Goal: Find contact information: Find contact information

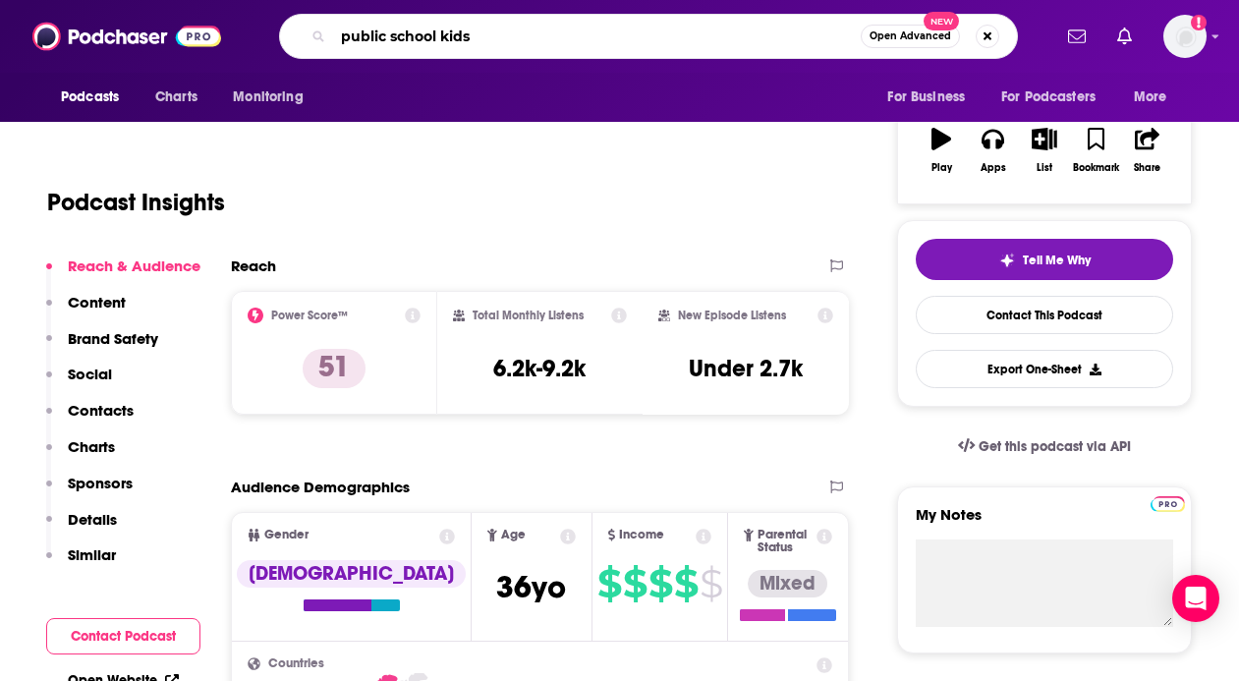
type input "public school kids"
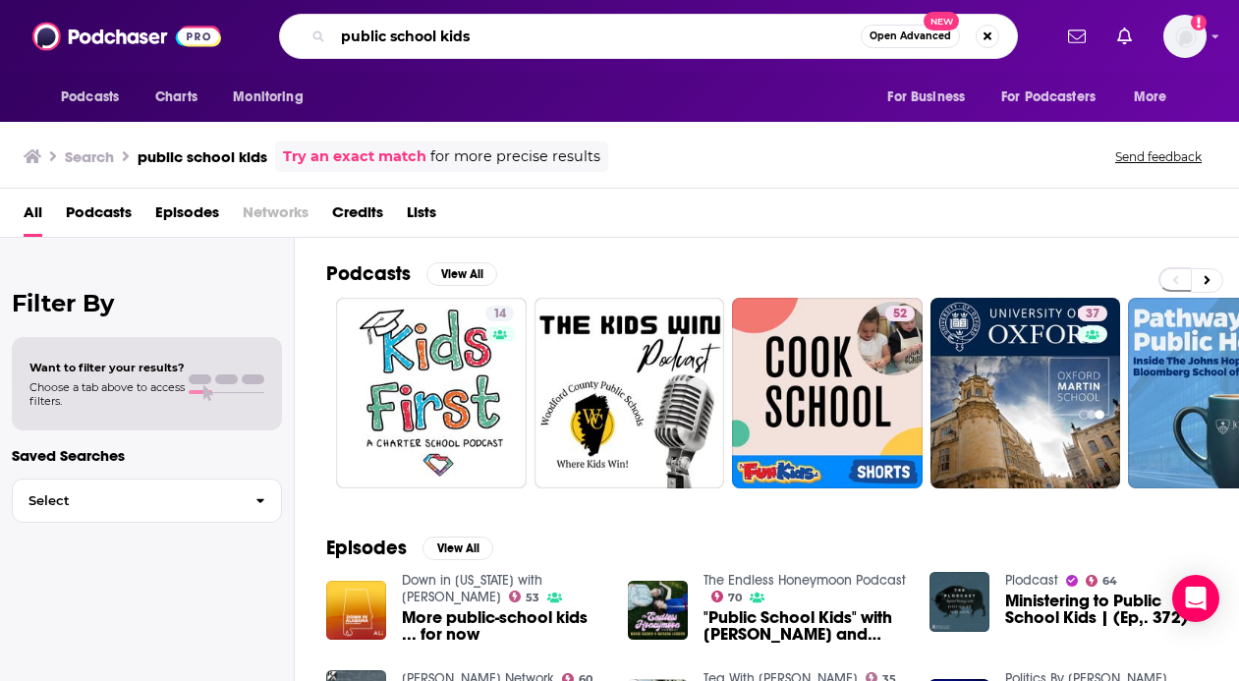
drag, startPoint x: 483, startPoint y: 37, endPoint x: 62, endPoint y: 35, distance: 421.4
click at [62, 35] on div "Podcasts Charts Monitoring public school kids Open Advanced New For Business Fo…" at bounding box center [619, 36] width 1239 height 73
paste input "Public School Kid"
type input "Public School Kids"
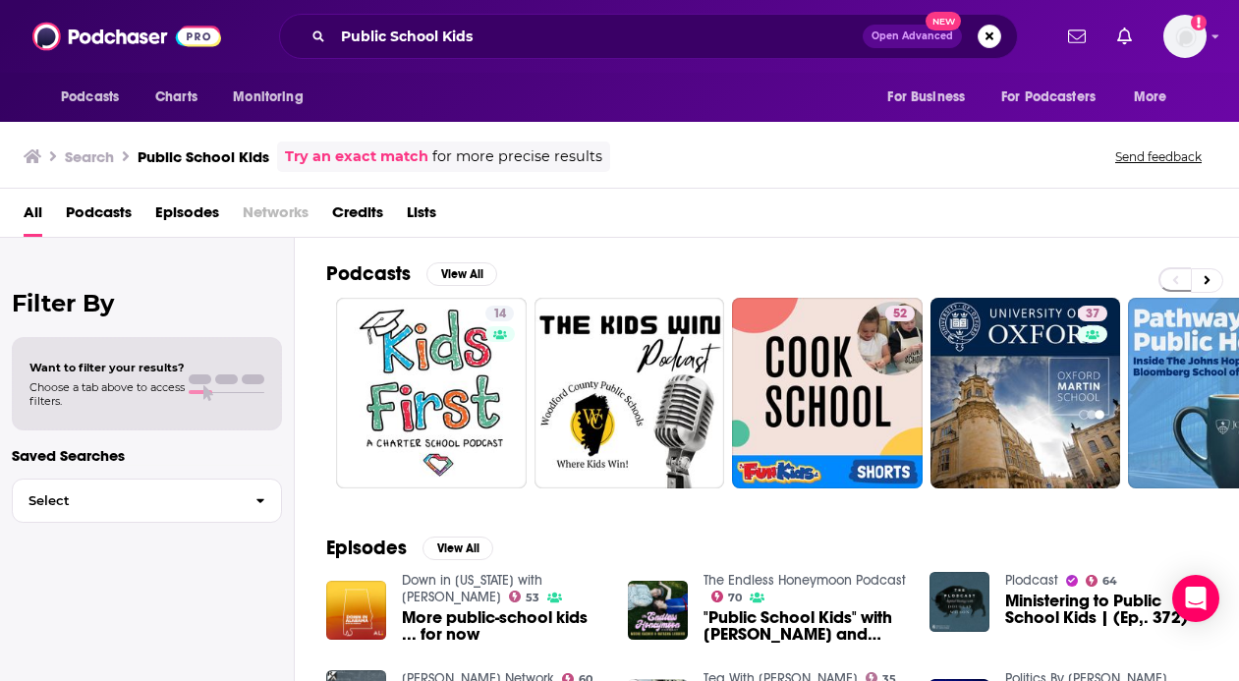
click at [379, 162] on link "Try an exact match" at bounding box center [356, 156] width 143 height 23
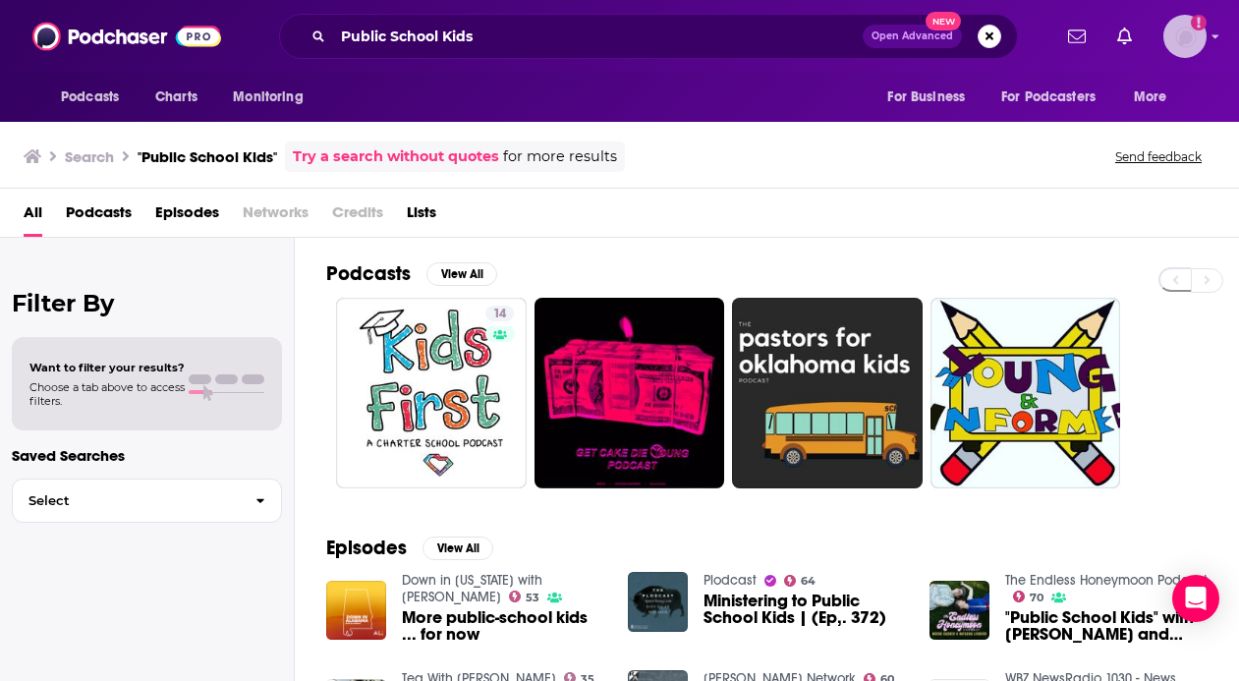
click at [1190, 41] on img "Logged in as gabriellaippaso" at bounding box center [1184, 36] width 43 height 43
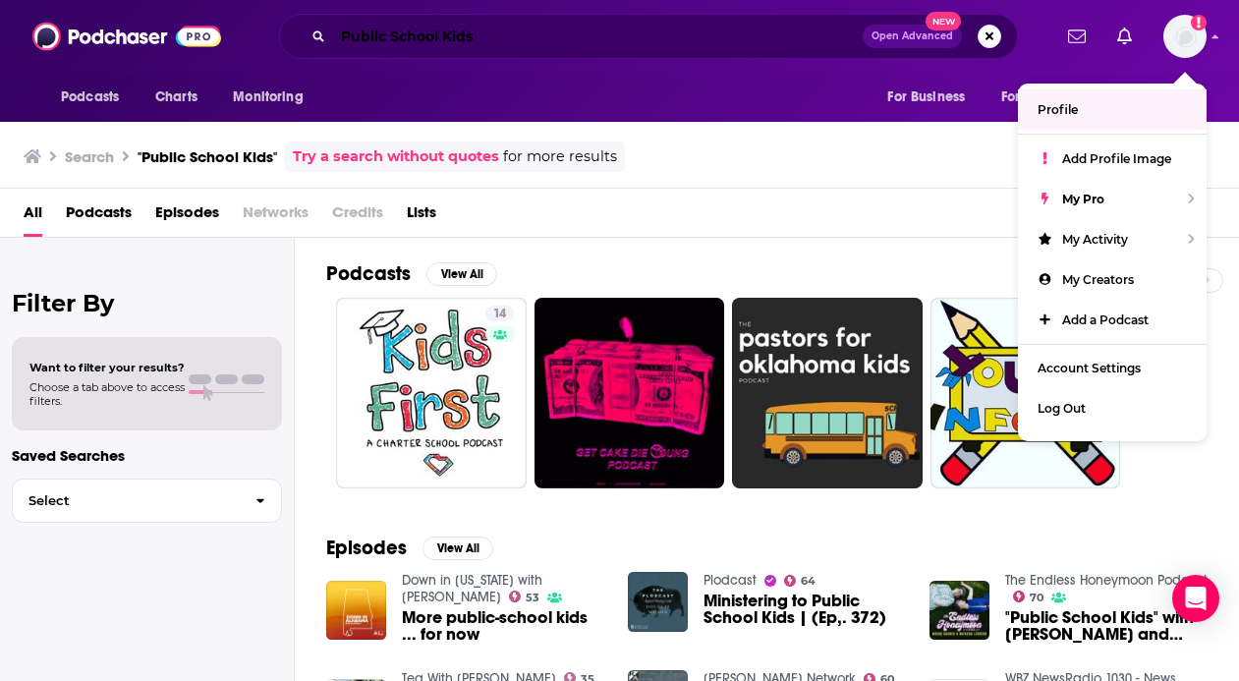
click at [532, 47] on input "Public School Kids" at bounding box center [597, 36] width 529 height 31
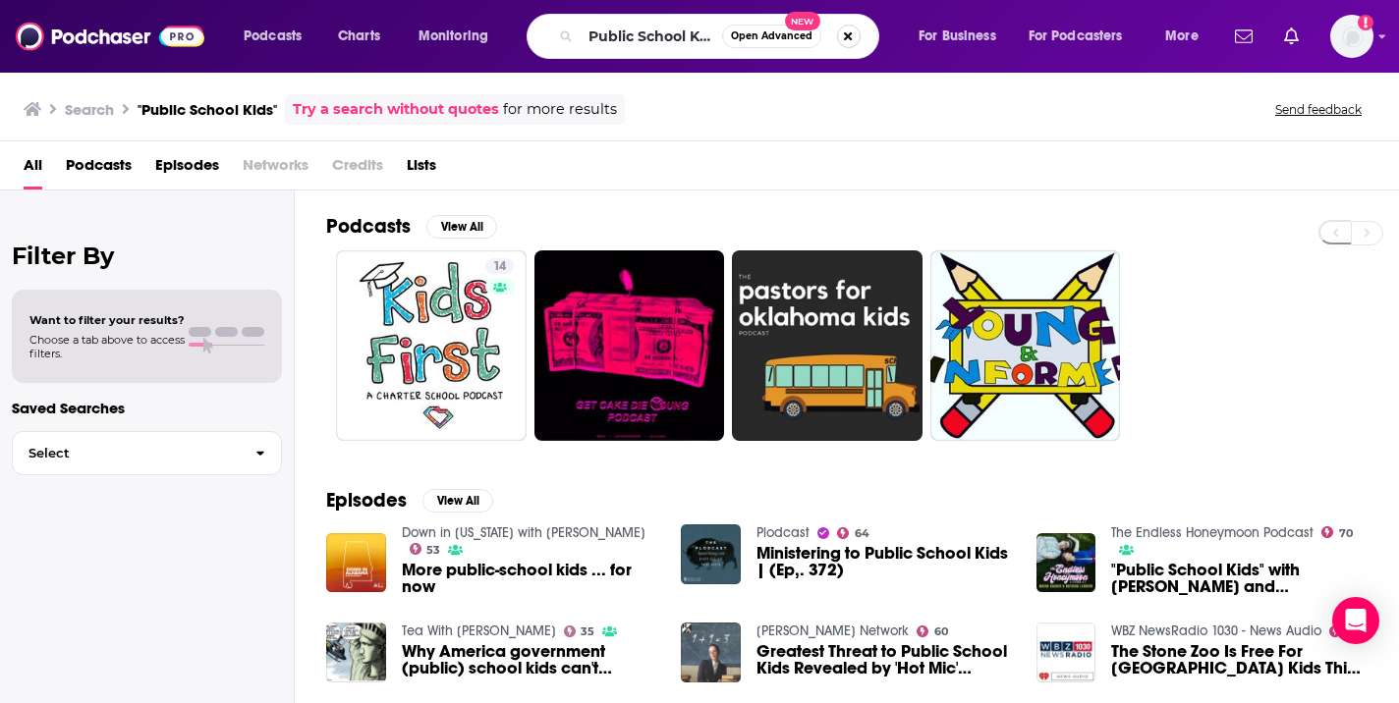
click at [848, 33] on button "Search podcasts, credits, & more..." at bounding box center [849, 37] width 24 height 24
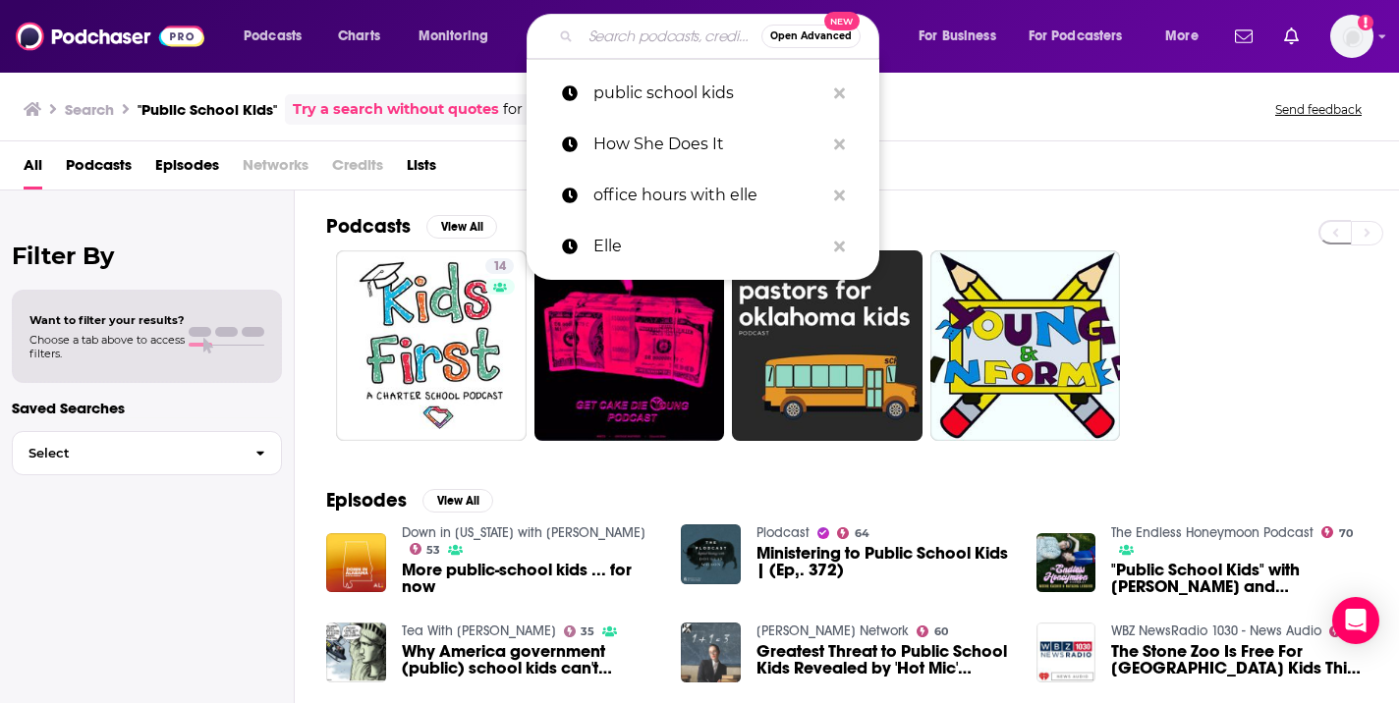
paste input "How She Does It"
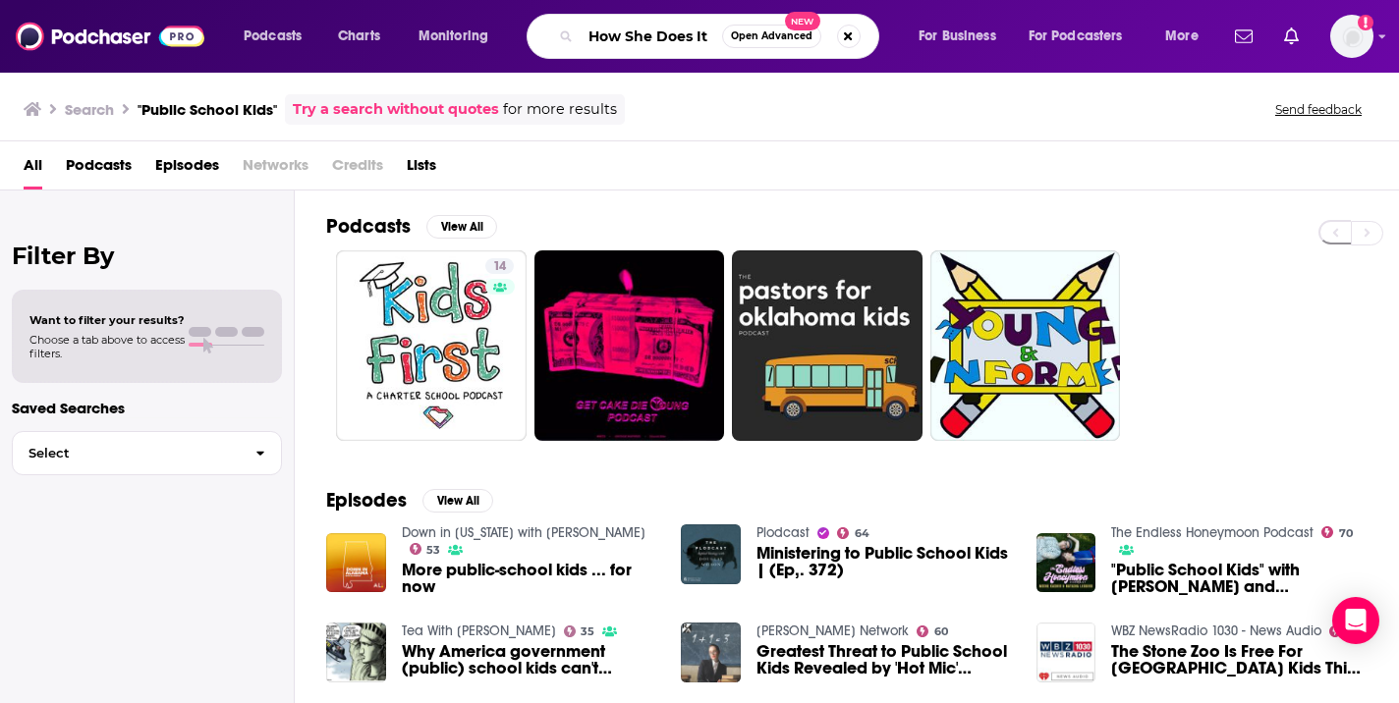
type input "How She Does It"
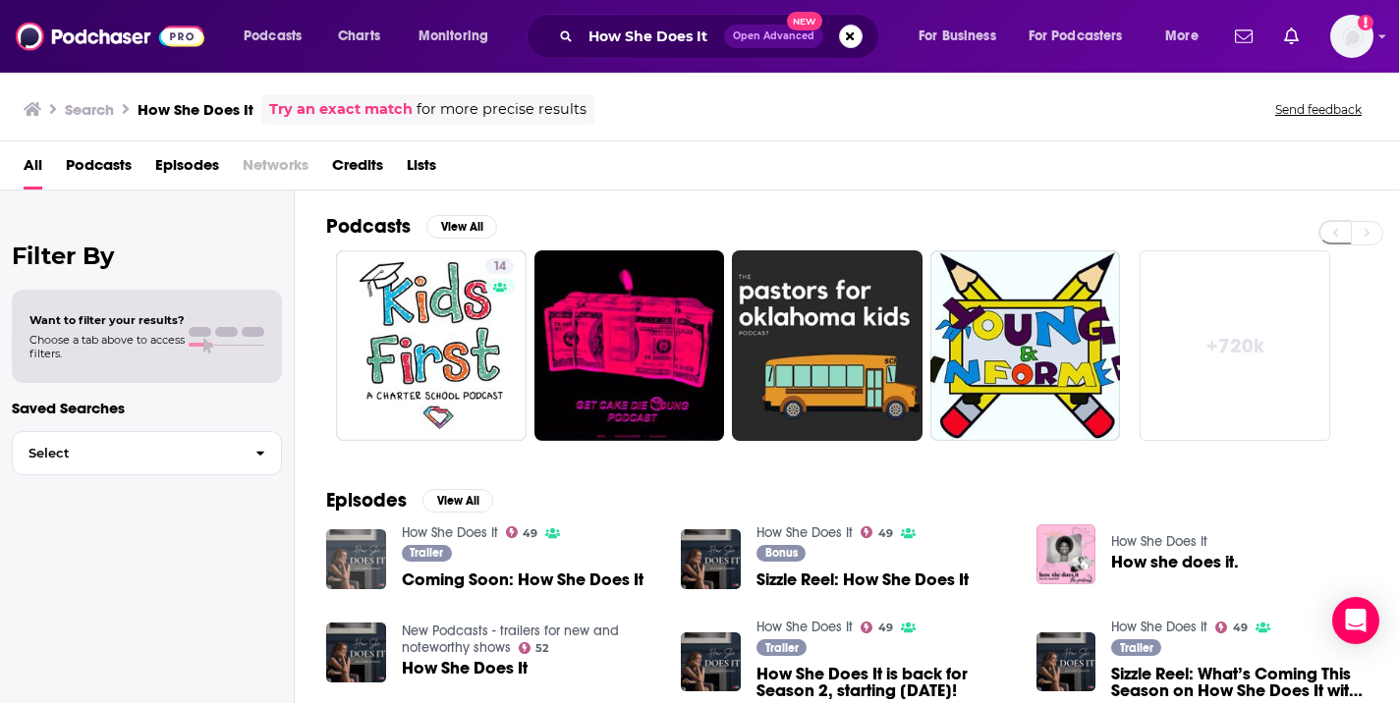
click at [371, 554] on img "Coming Soon: How She Does It" at bounding box center [356, 559] width 60 height 60
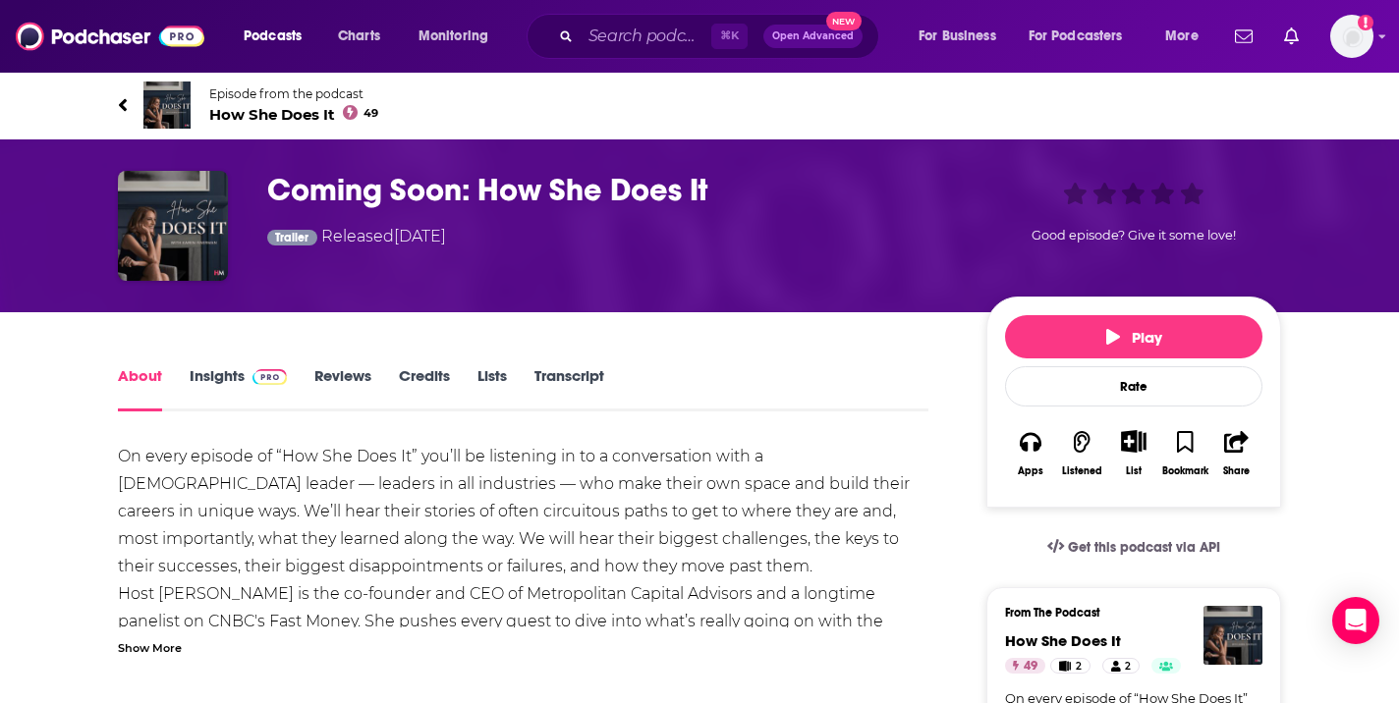
click at [233, 369] on link "Insights" at bounding box center [238, 388] width 97 height 45
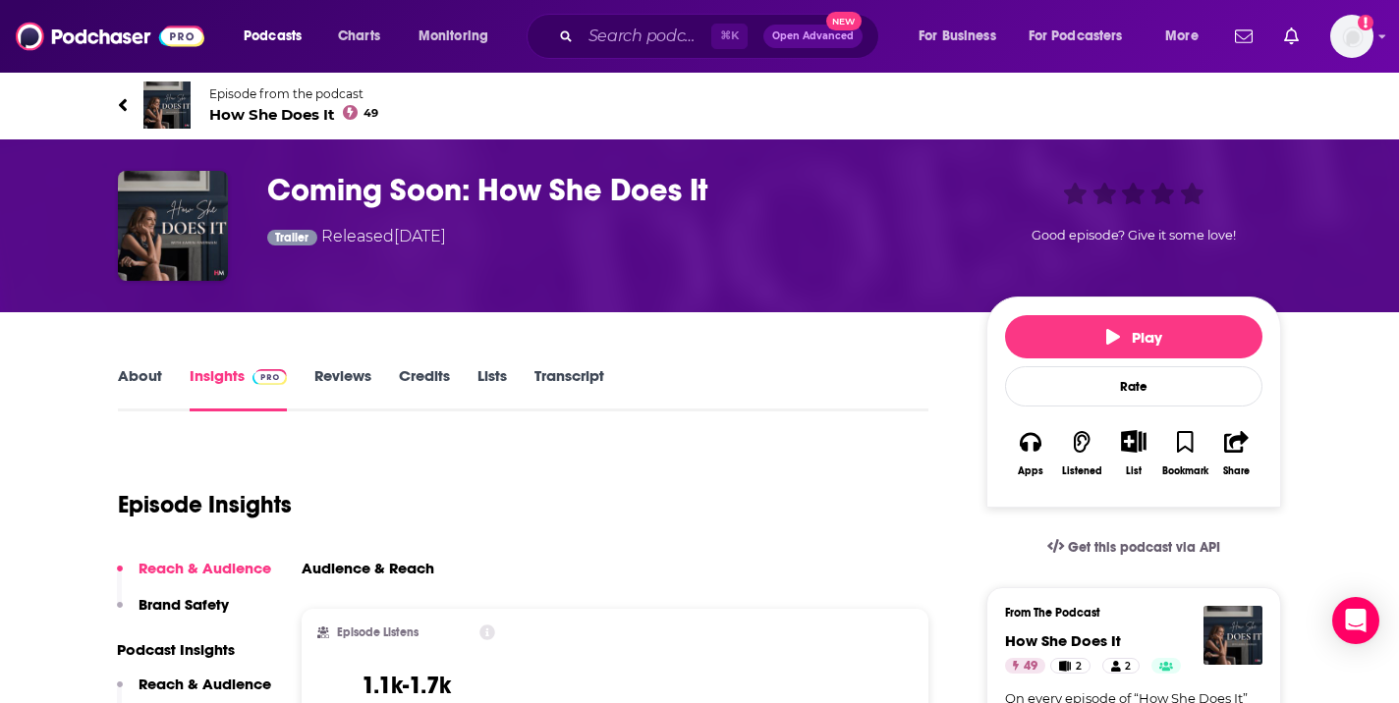
scroll to position [372, 0]
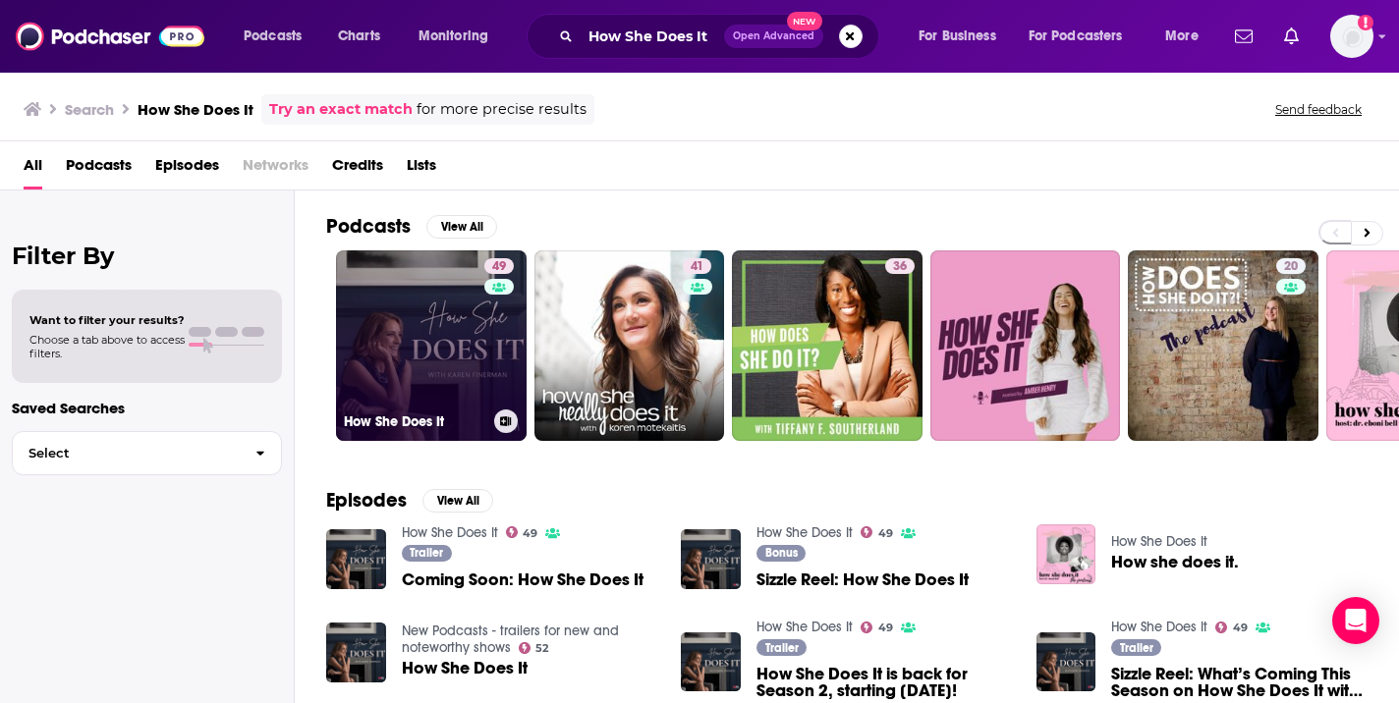
click at [400, 290] on link "49 How She Does It" at bounding box center [431, 345] width 191 height 191
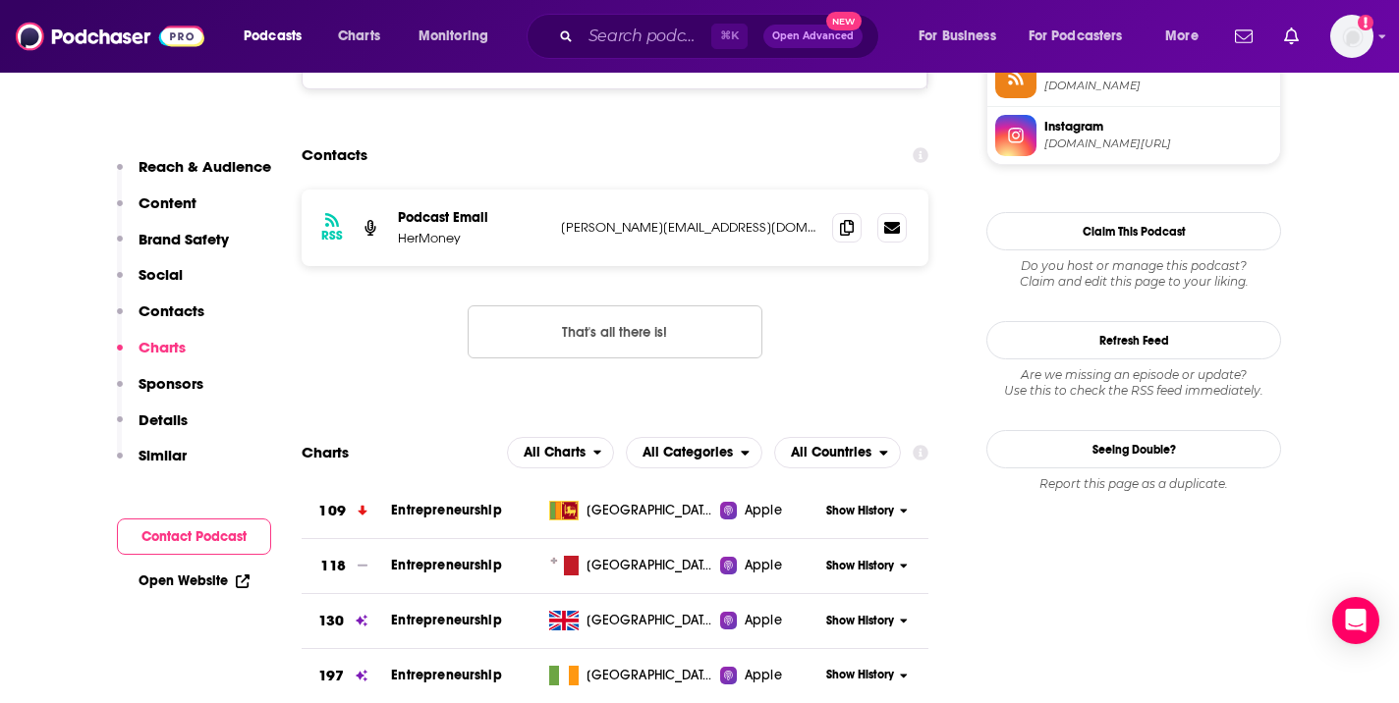
scroll to position [1497, 0]
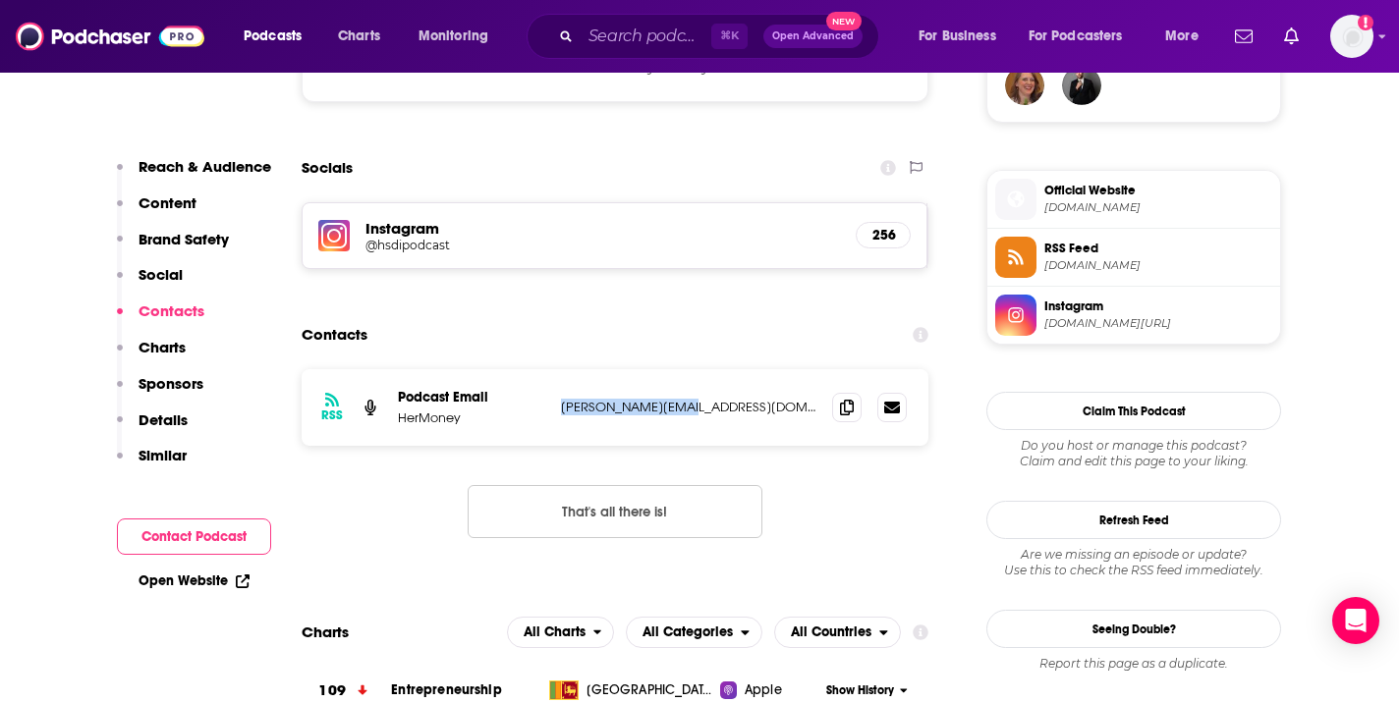
copy p "haley@hermoney.com"
drag, startPoint x: 700, startPoint y: 405, endPoint x: 562, endPoint y: 402, distance: 138.5
click at [563, 403] on p "haley@hermoney.com" at bounding box center [688, 407] width 255 height 17
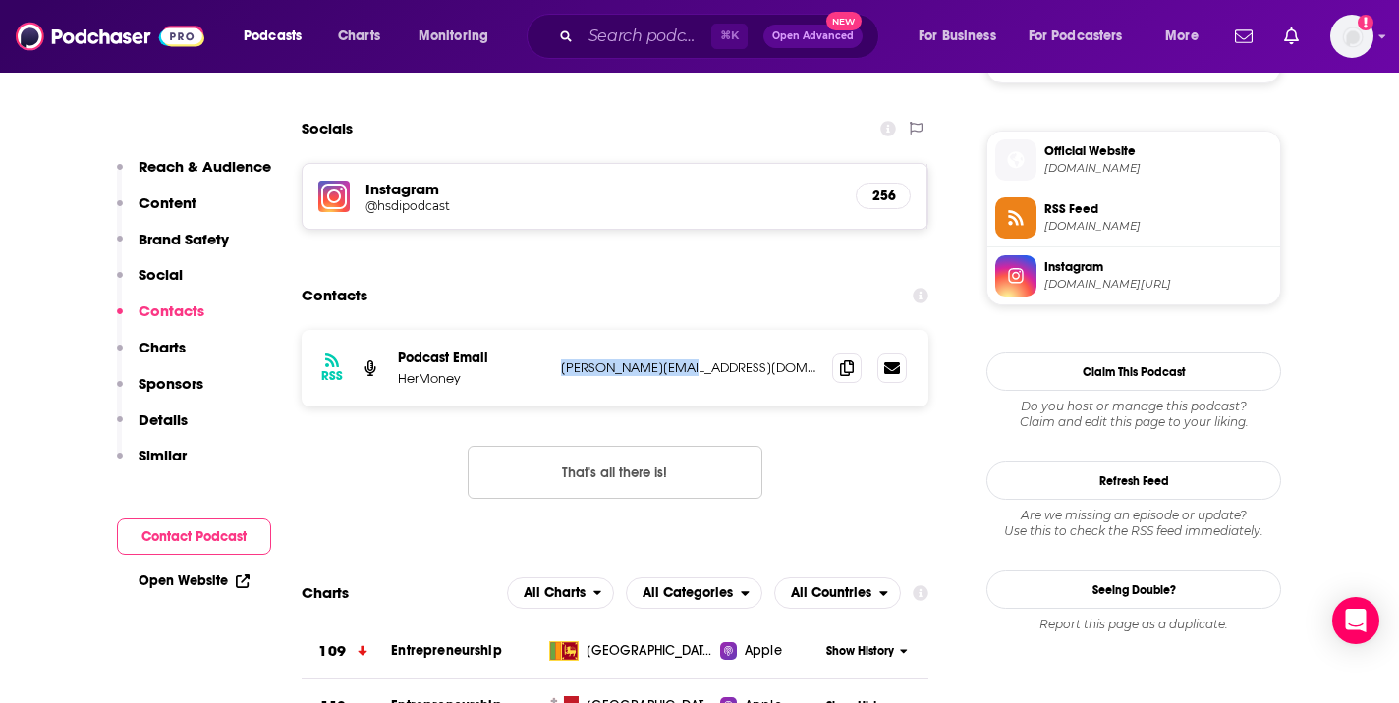
scroll to position [1533, 0]
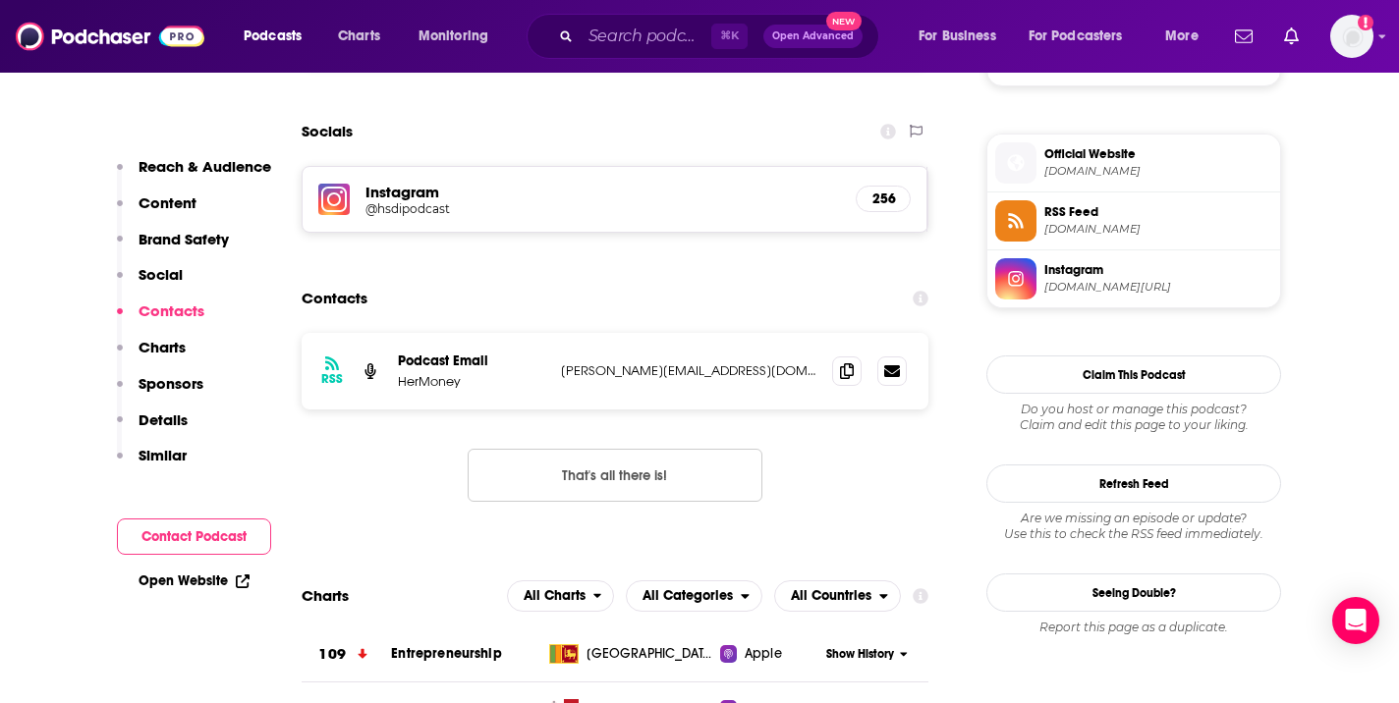
click at [534, 366] on p "Podcast Email" at bounding box center [471, 361] width 147 height 17
drag, startPoint x: 537, startPoint y: 367, endPoint x: 695, endPoint y: 372, distance: 158.2
click at [0, 0] on div "Podcast Email HerMoney haley@hermoney.com haley@hermoney.com" at bounding box center [0, 0] width 0 height 0
click at [695, 372] on p "haley@hermoney.com" at bounding box center [688, 370] width 255 height 17
drag, startPoint x: 695, startPoint y: 372, endPoint x: 573, endPoint y: 375, distance: 122.8
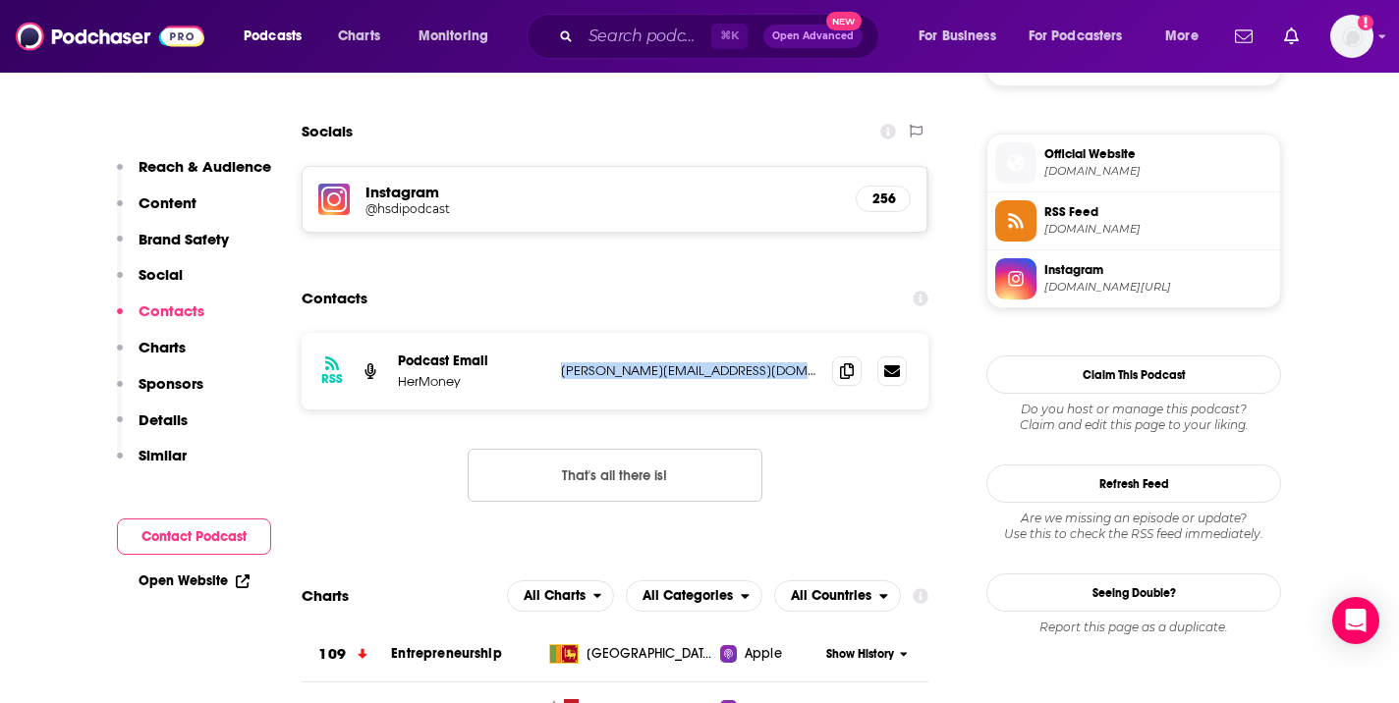
click at [573, 375] on p "haley@hermoney.com" at bounding box center [688, 370] width 255 height 17
click at [672, 29] on input "Search podcasts, credits, & more..." at bounding box center [645, 36] width 131 height 31
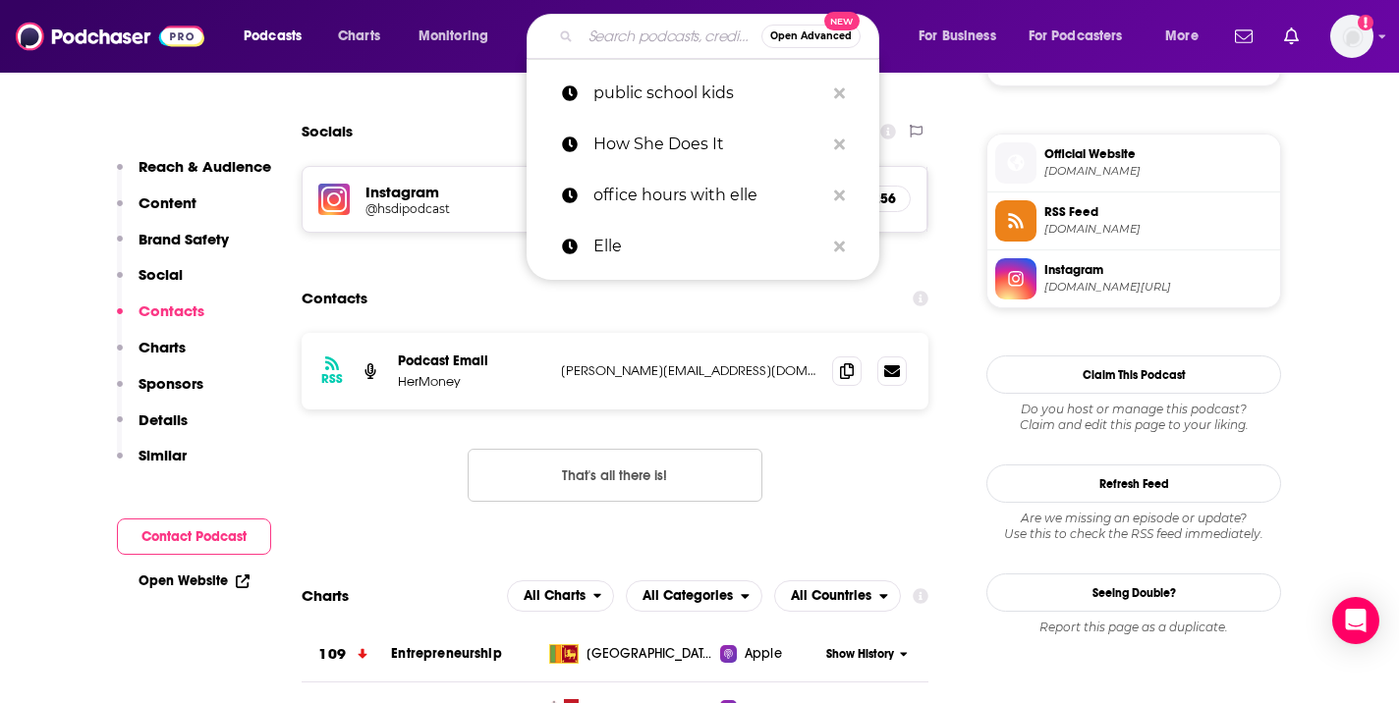
paste input "The Product Market Fit"
type input "The Product Market Fit"
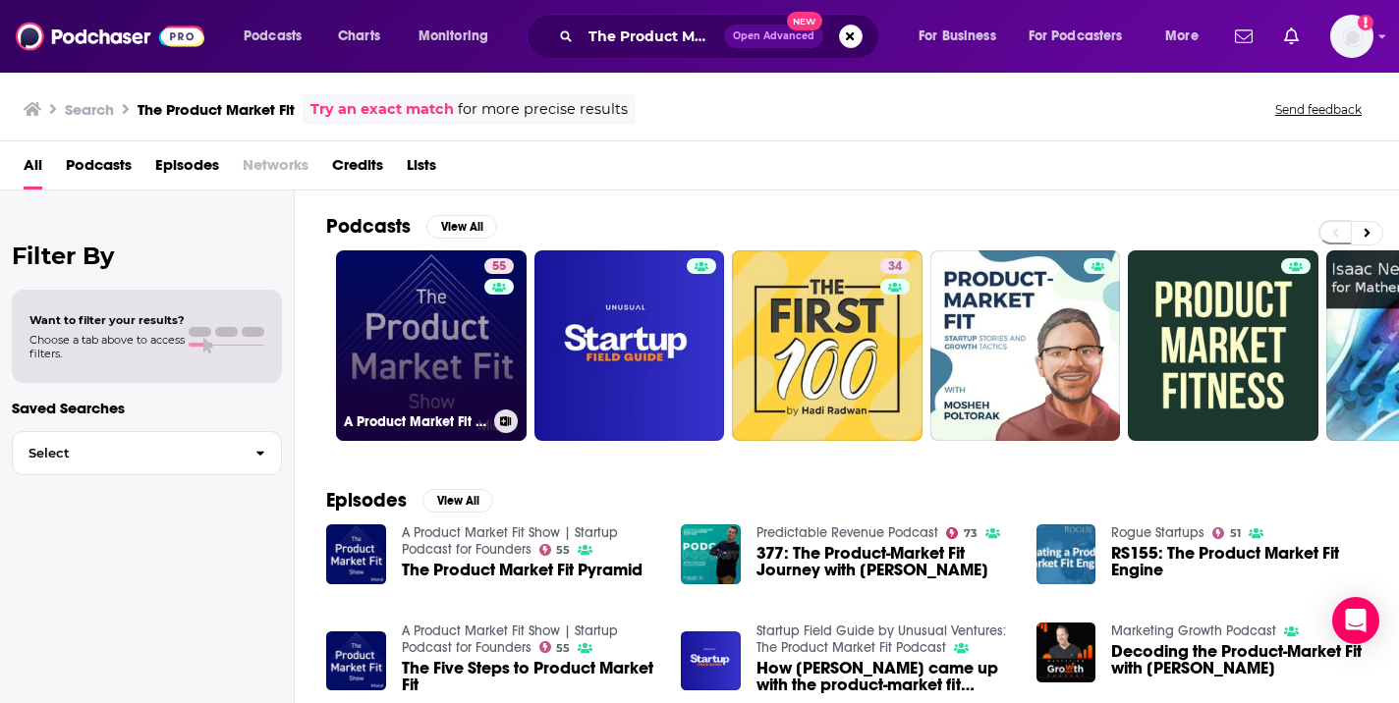
click at [427, 333] on link "55 A Product Market Fit Show | Startup Podcast for Founders" at bounding box center [431, 345] width 191 height 191
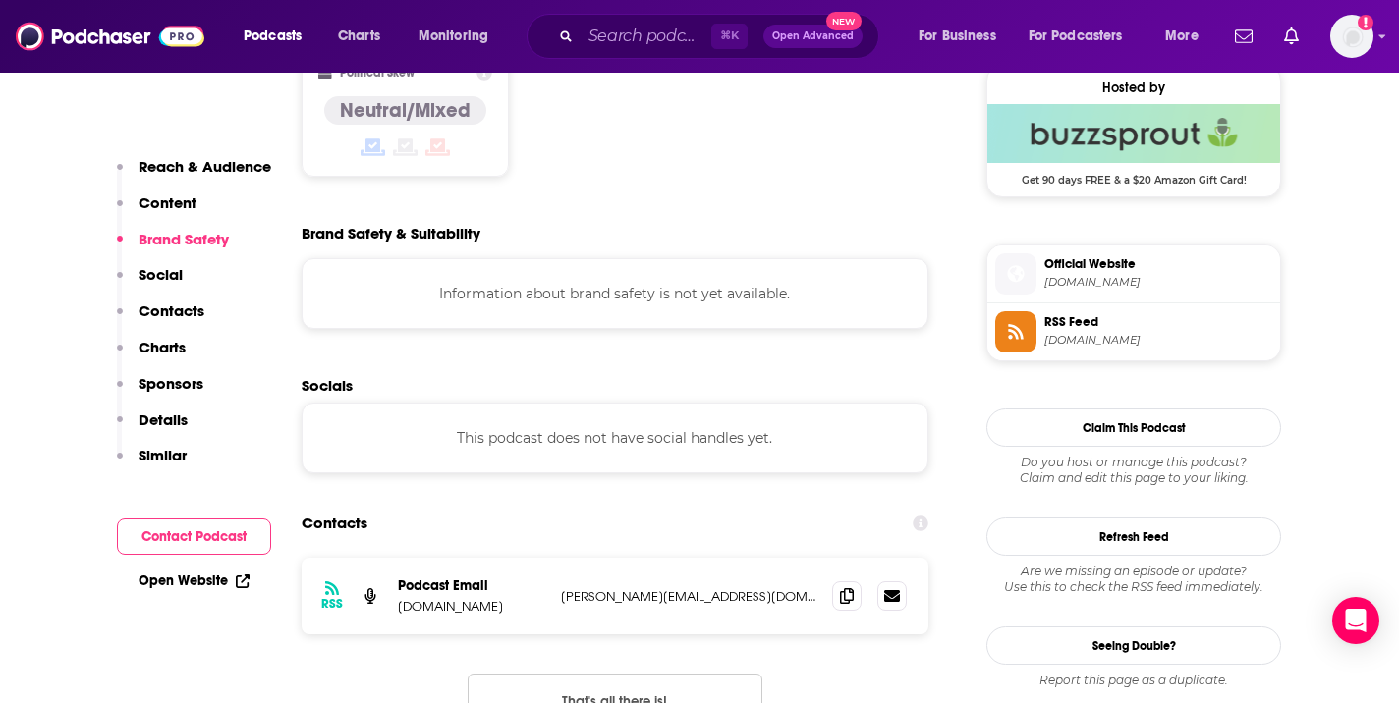
scroll to position [1643, 0]
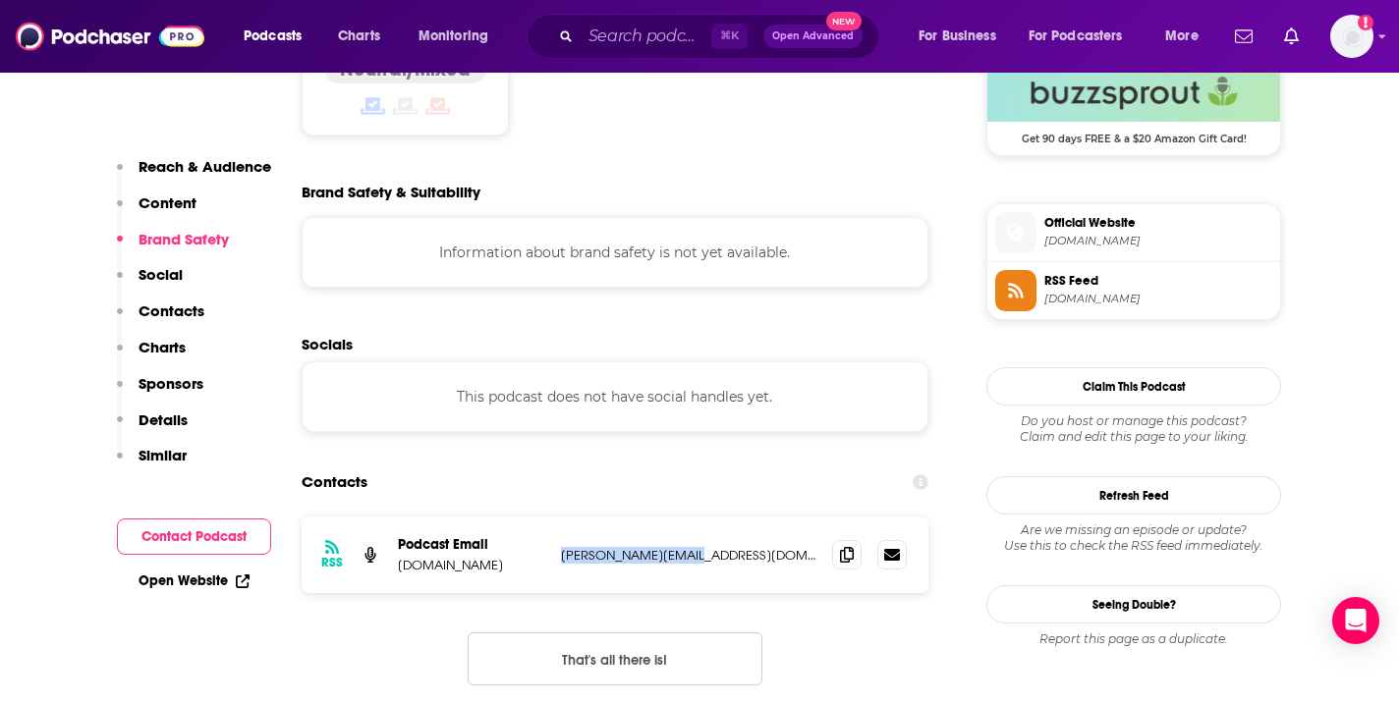
copy p "pablo@mistralvp.com"
drag, startPoint x: 693, startPoint y: 489, endPoint x: 563, endPoint y: 492, distance: 130.7
click at [563, 547] on p "pablo@mistralvp.com" at bounding box center [688, 555] width 255 height 17
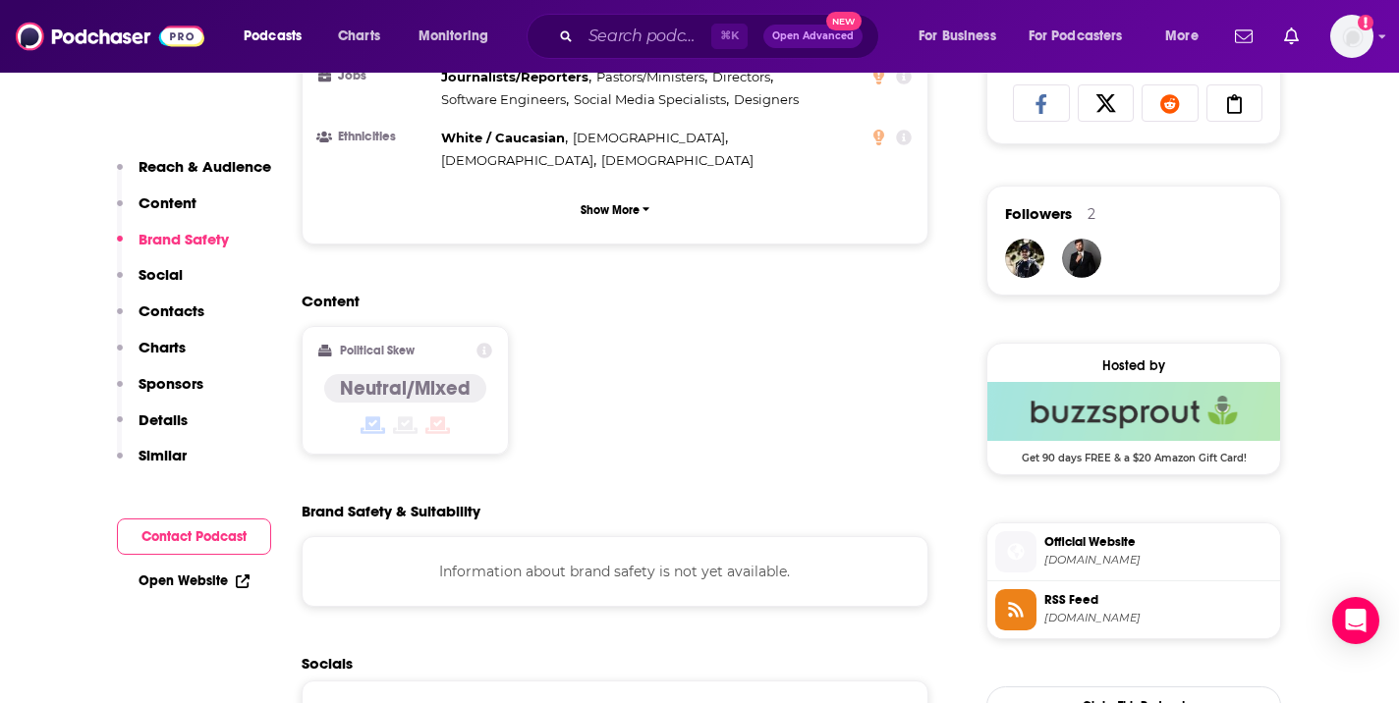
scroll to position [1574, 0]
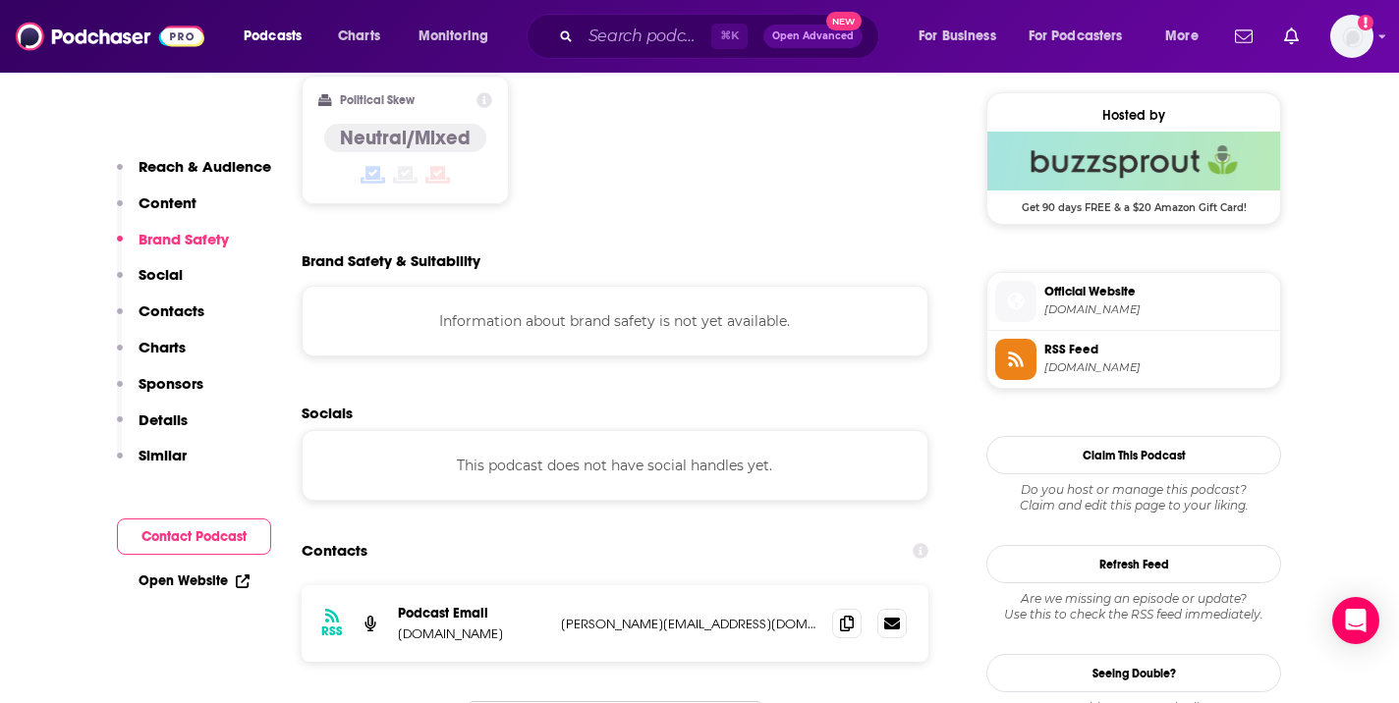
click at [467, 605] on div "Podcast Email Mistral.vc" at bounding box center [471, 623] width 147 height 37
click at [430, 626] on p "Mistral.vc" at bounding box center [471, 634] width 147 height 17
click at [434, 626] on p "Mistral.vc" at bounding box center [471, 634] width 147 height 17
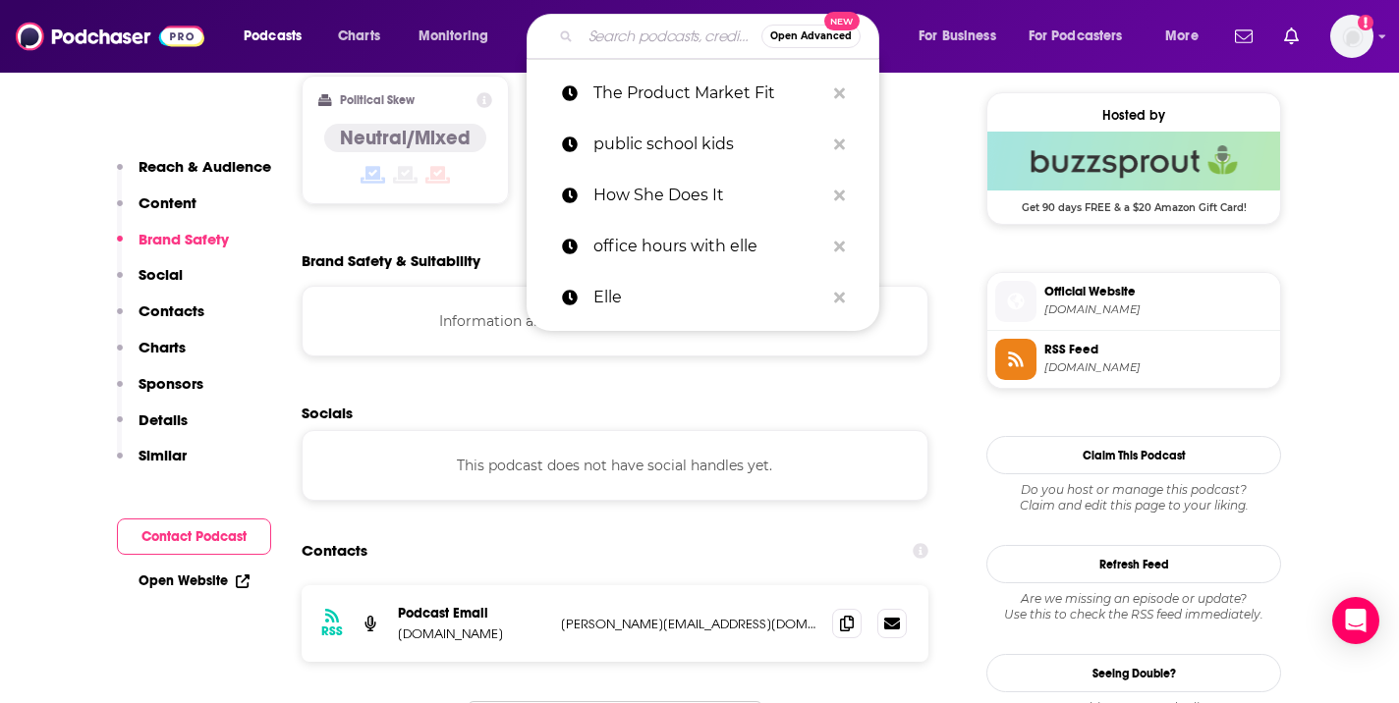
click at [650, 32] on input "Search podcasts, credits, & more..." at bounding box center [670, 36] width 181 height 31
paste input "The Aboard Podcast"
type input "The Aboard Podcast"
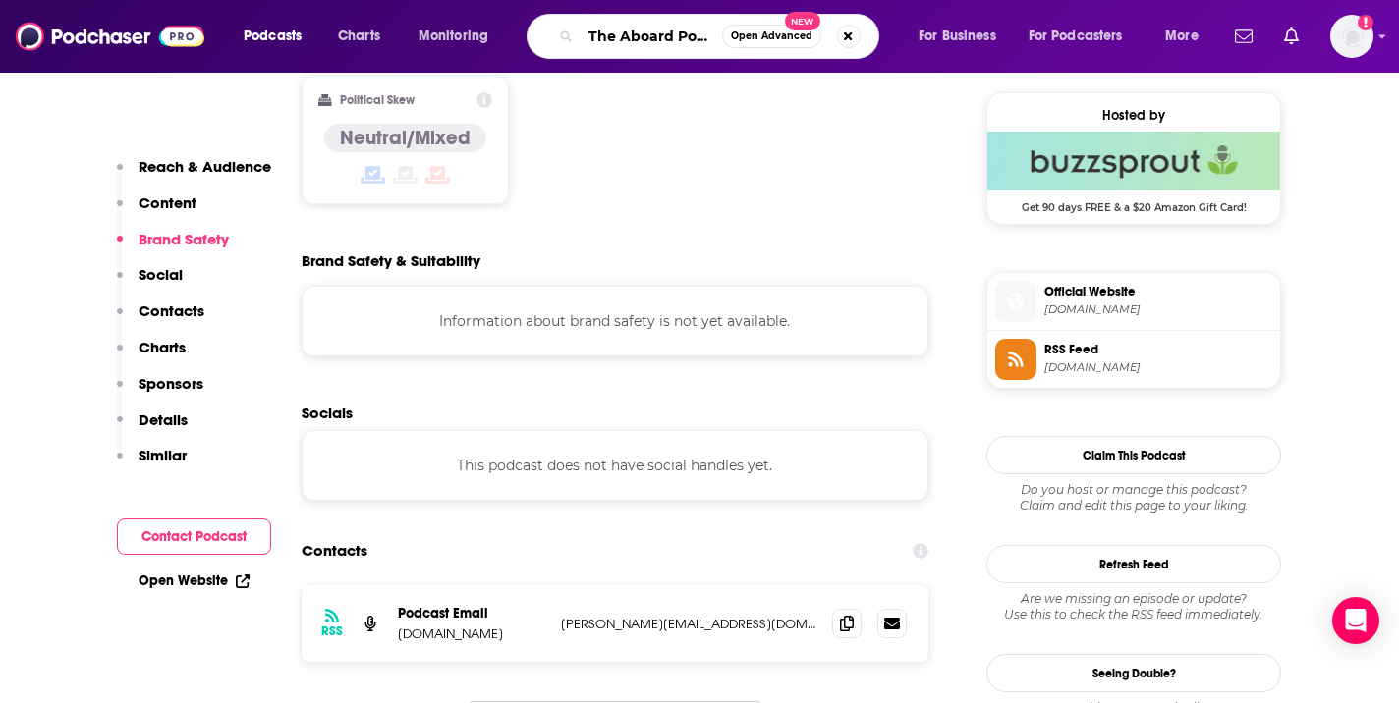
scroll to position [0, 22]
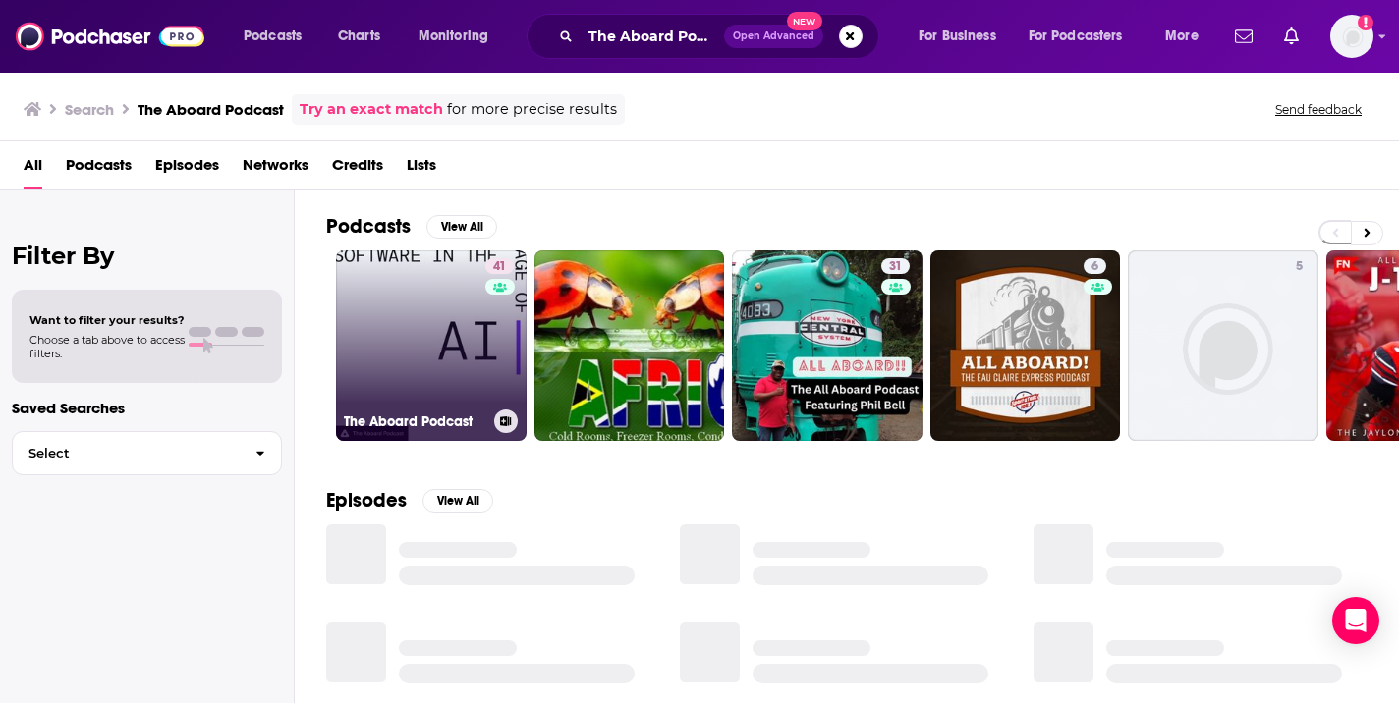
click at [455, 363] on link "41 The Aboard Podcast" at bounding box center [431, 345] width 191 height 191
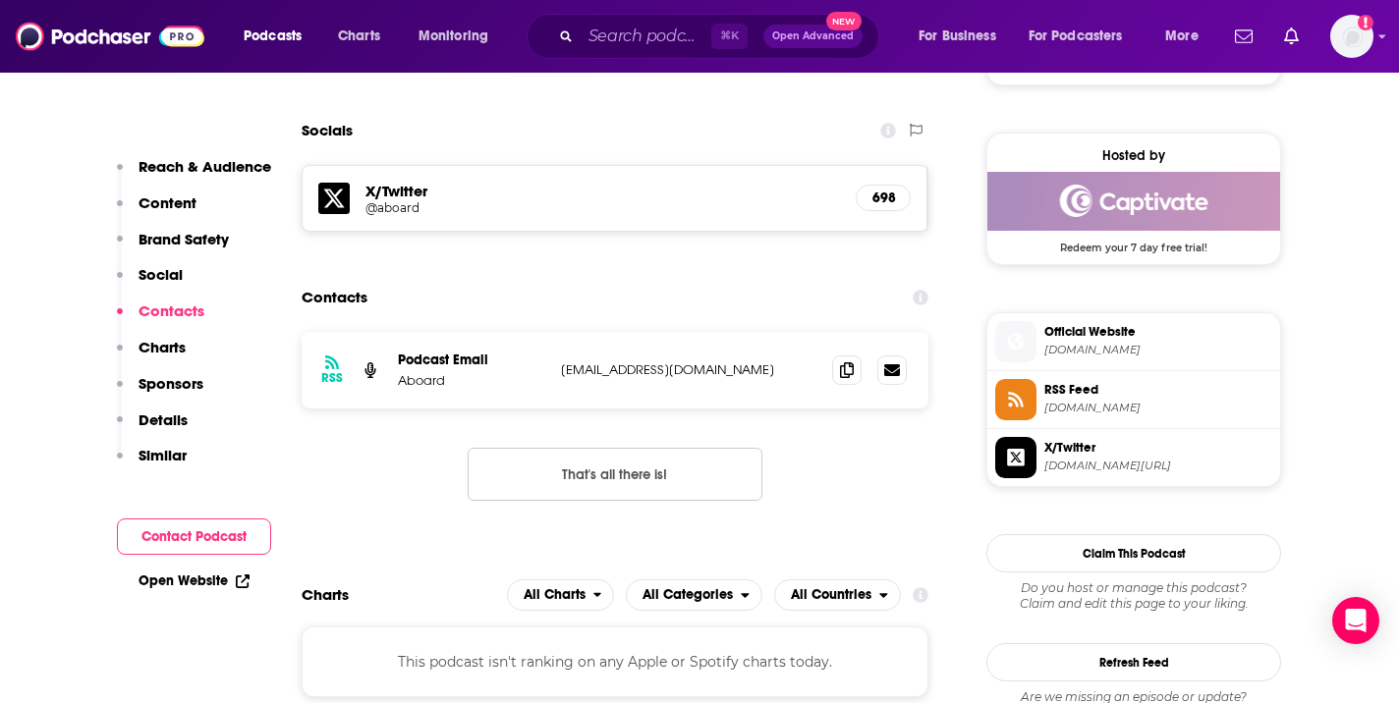
scroll to position [1589, 0]
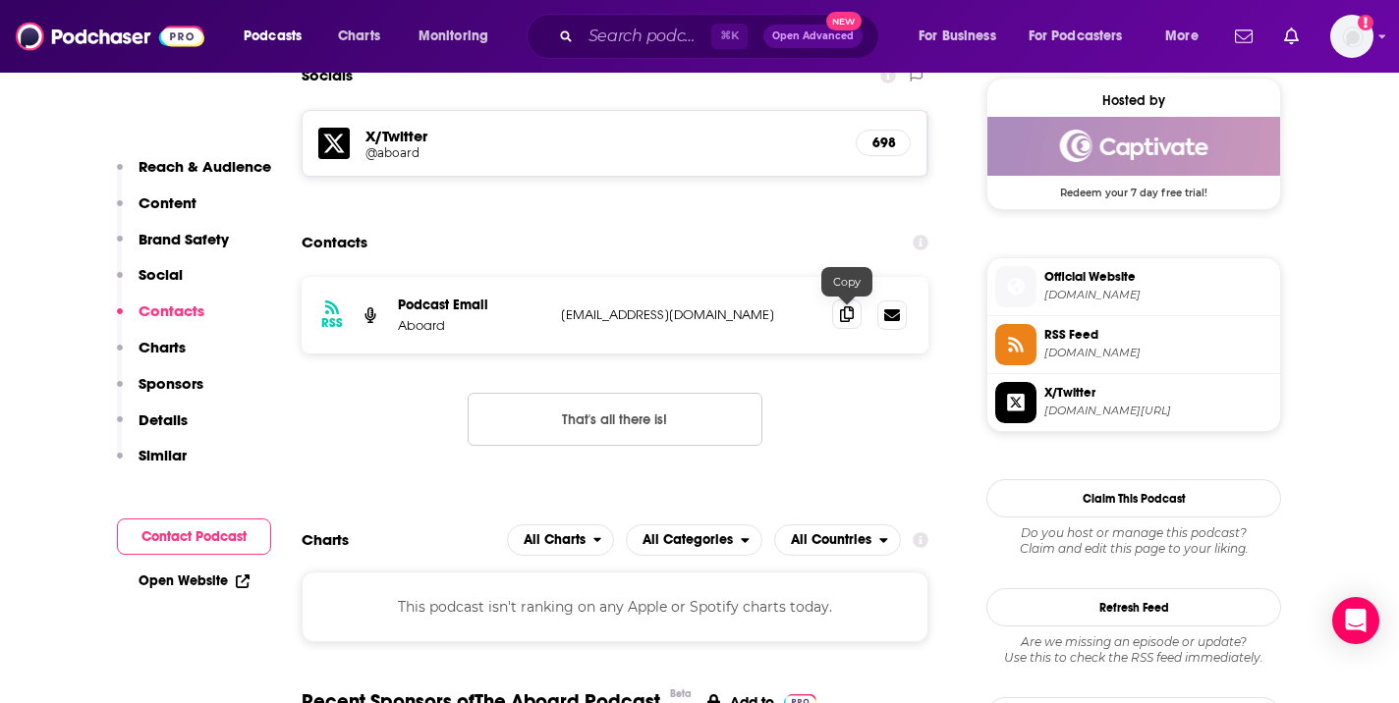
click at [846, 329] on span at bounding box center [846, 314] width 29 height 29
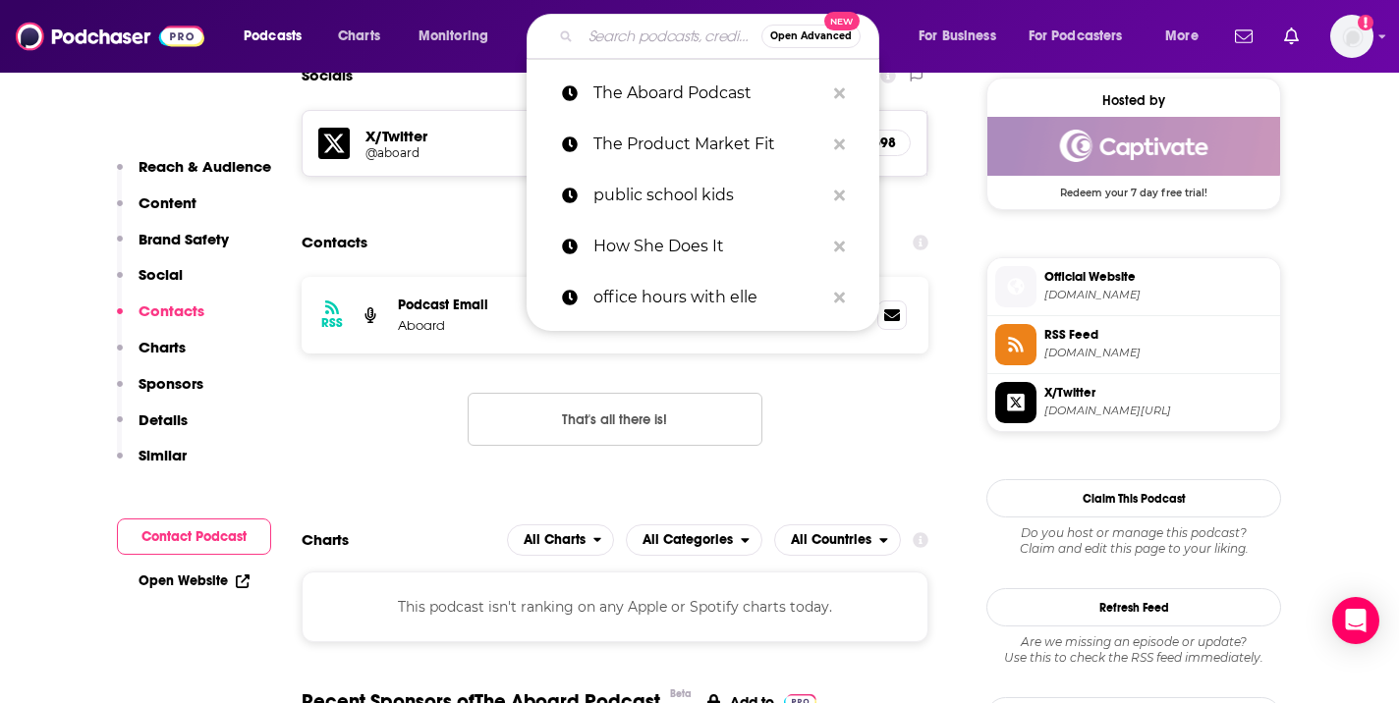
click at [602, 38] on input "Search podcasts, credits, & more..." at bounding box center [670, 36] width 181 height 31
paste input "The Trevor Rose Podcast"
type input "The Trevor Rose Podcast"
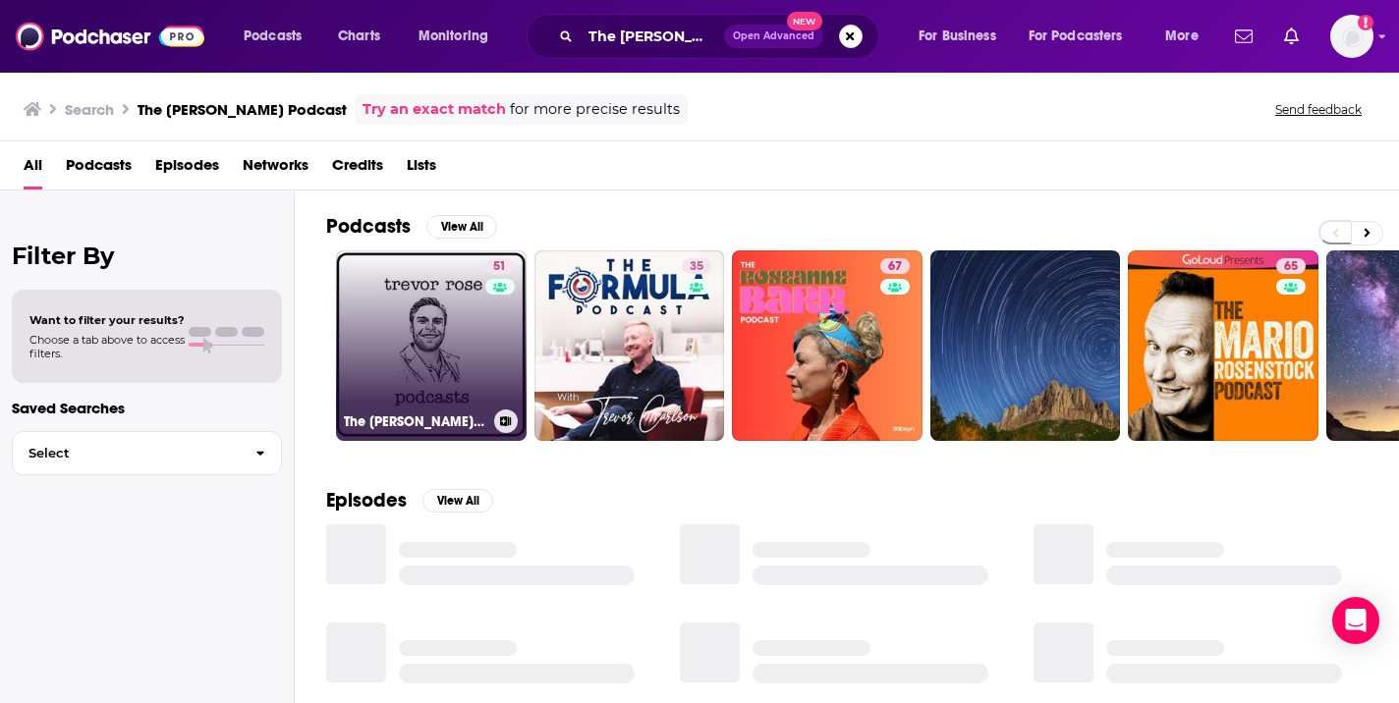
click at [453, 350] on link "51 The Trevor Rose Podcast" at bounding box center [431, 345] width 191 height 191
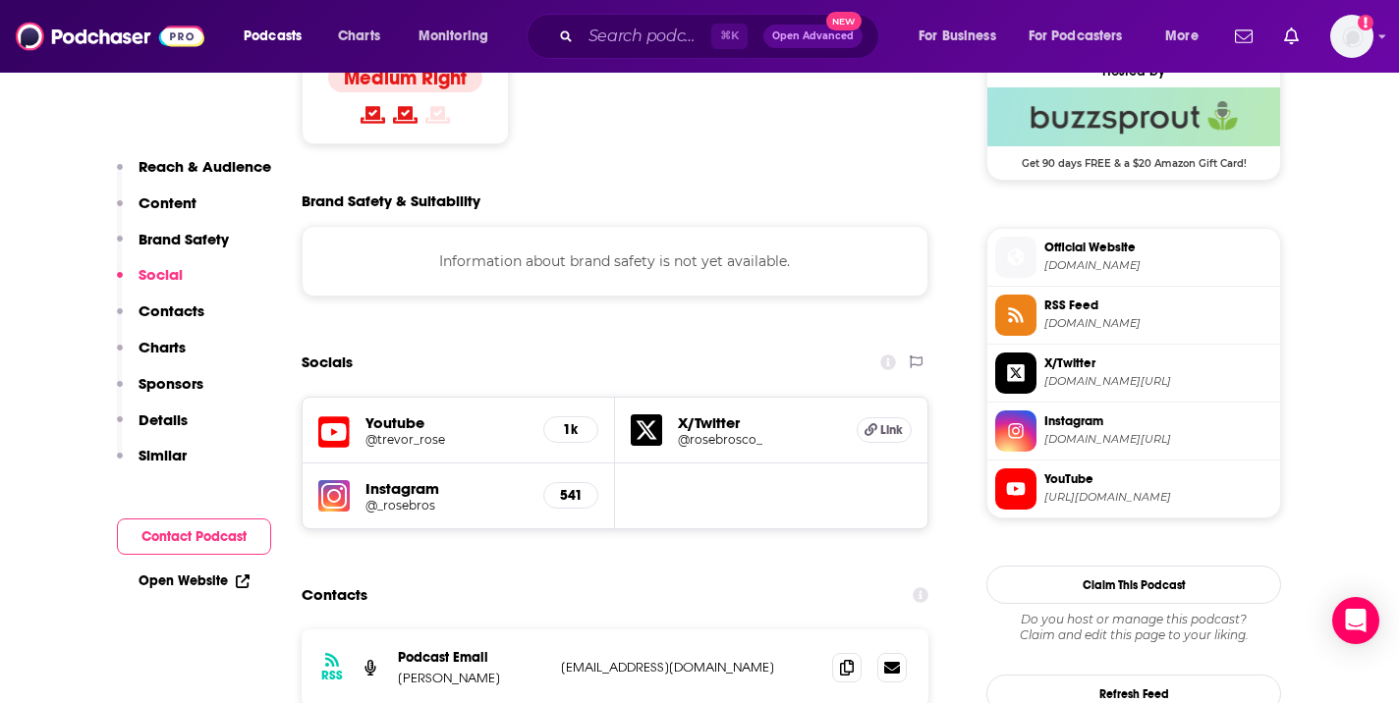
scroll to position [1990, 0]
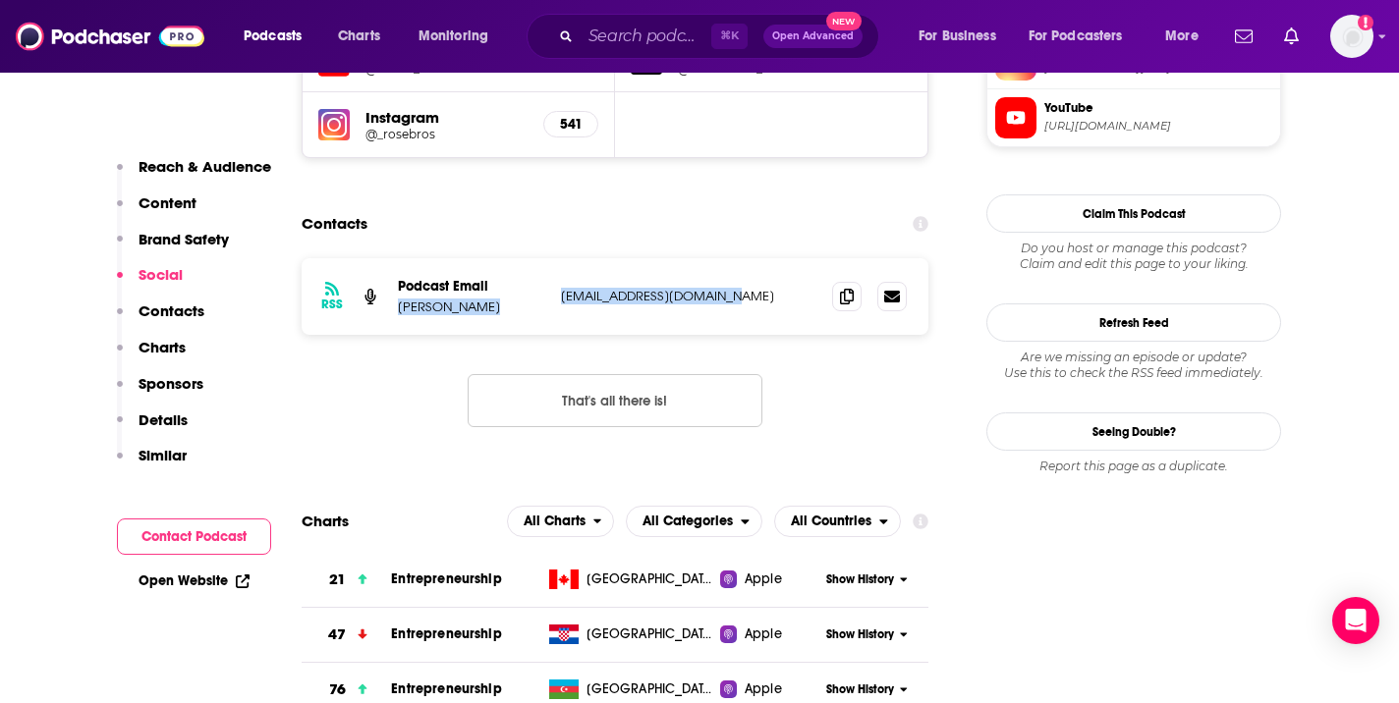
copy div "Mr. Rose trevor.l.rose1@gmail.com"
copy p "trevor.l.rose1@gmail.com"
drag, startPoint x: 714, startPoint y: 244, endPoint x: 561, endPoint y: 238, distance: 153.3
click at [561, 288] on p "trevor.l.rose1@gmail.com" at bounding box center [688, 296] width 255 height 17
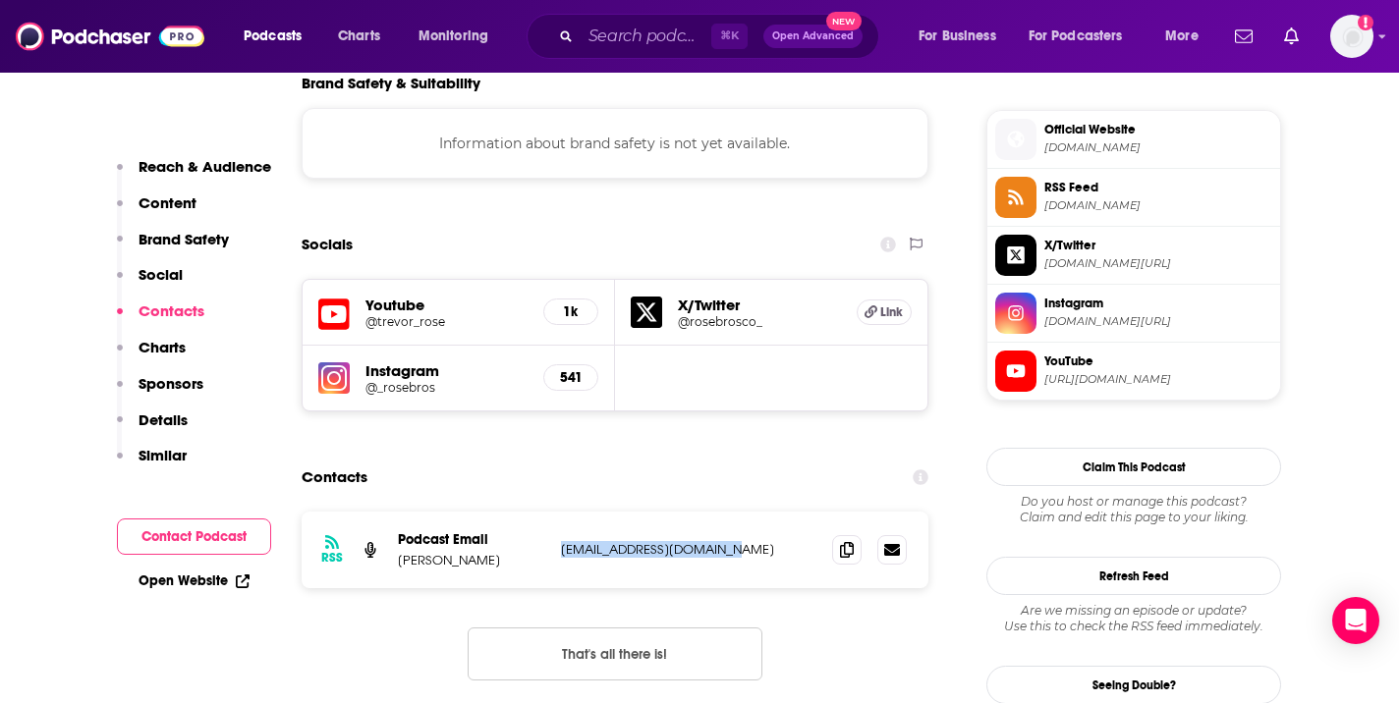
scroll to position [1678, 0]
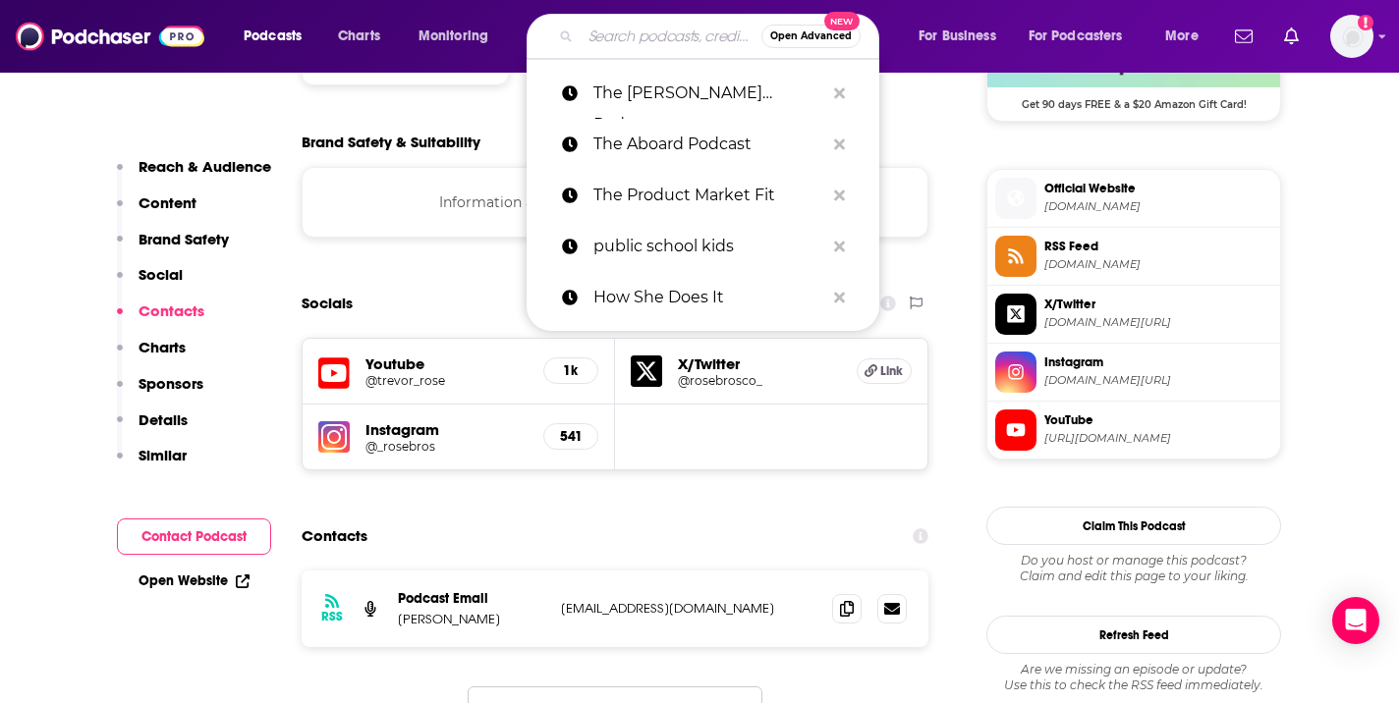
click at [625, 41] on input "Search podcasts, credits, & more..." at bounding box center [670, 36] width 181 height 31
paste input "NPR: LifeKit"
type input "NPR: LifeKit"
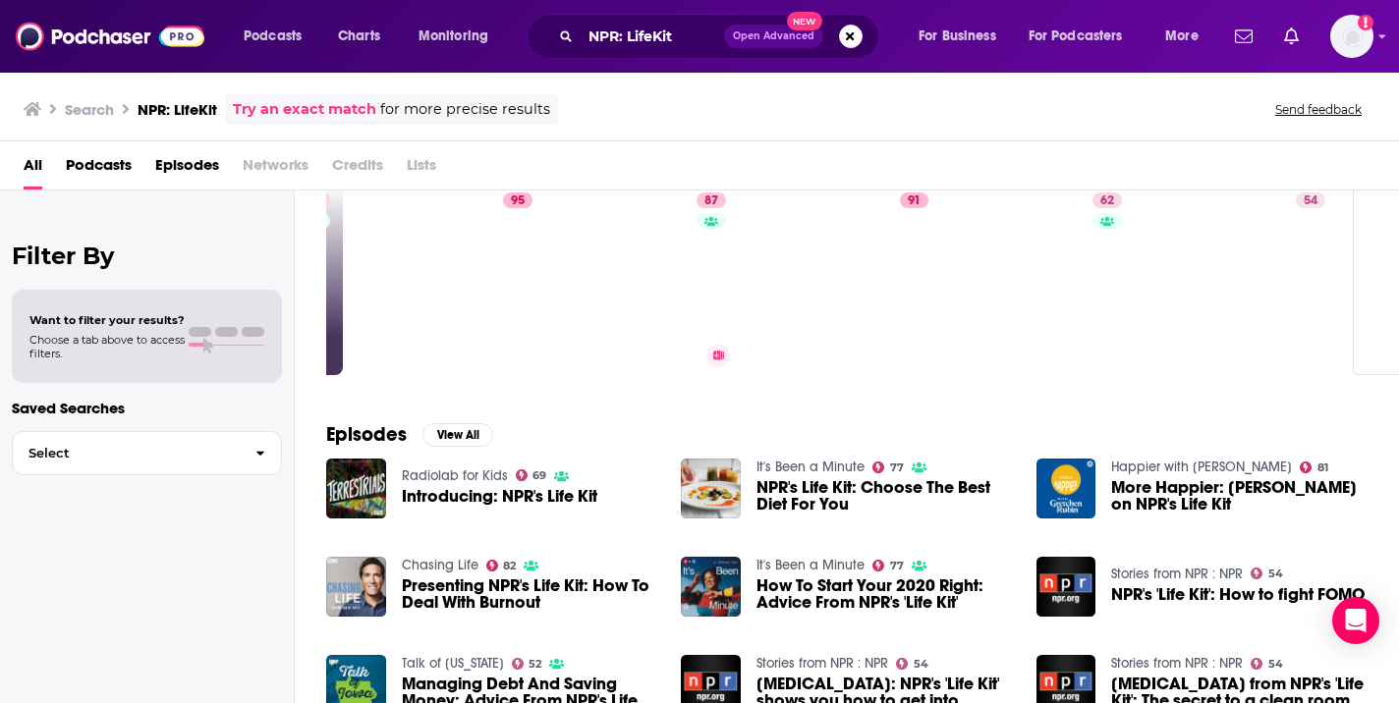
scroll to position [0, 732]
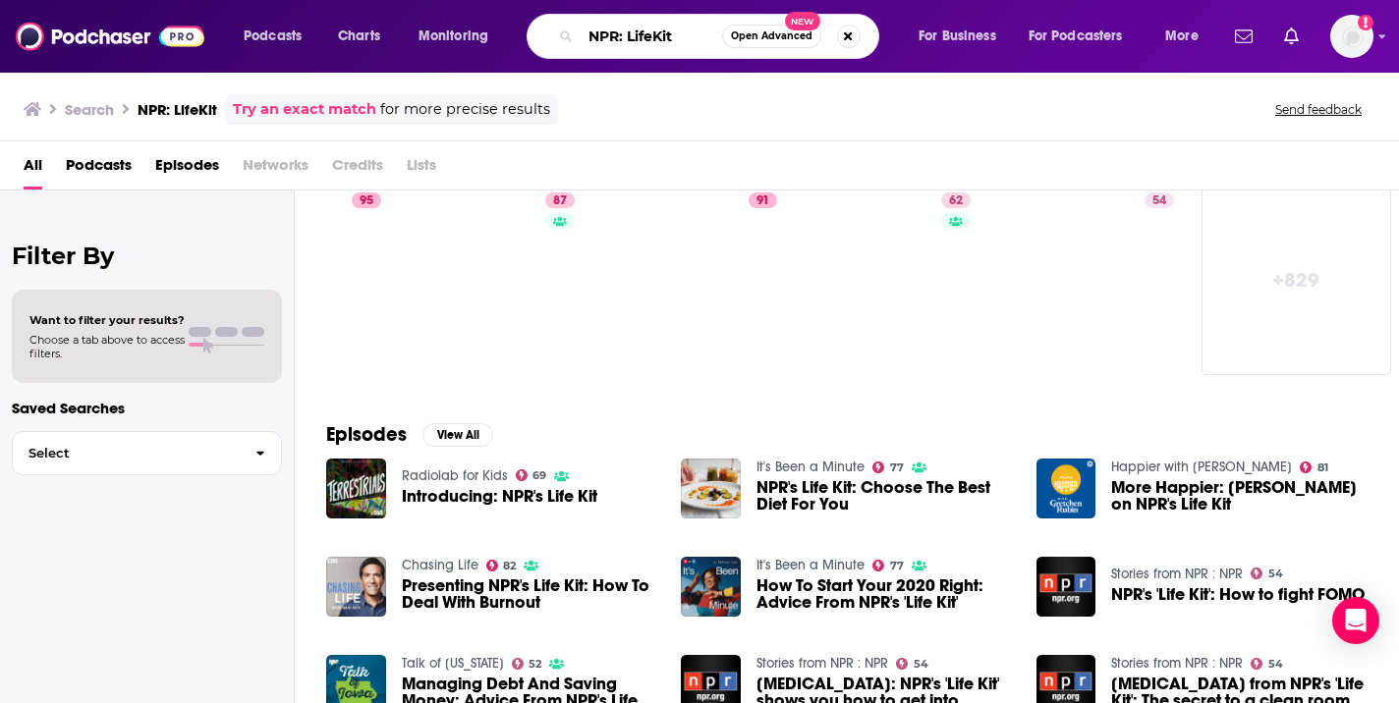
drag, startPoint x: 628, startPoint y: 30, endPoint x: 502, endPoint y: 29, distance: 125.7
click at [502, 29] on div "Podcasts Charts Monitoring NPR: LifeKit Open Advanced New For Business For Podc…" at bounding box center [723, 36] width 987 height 45
type input "LifeKit"
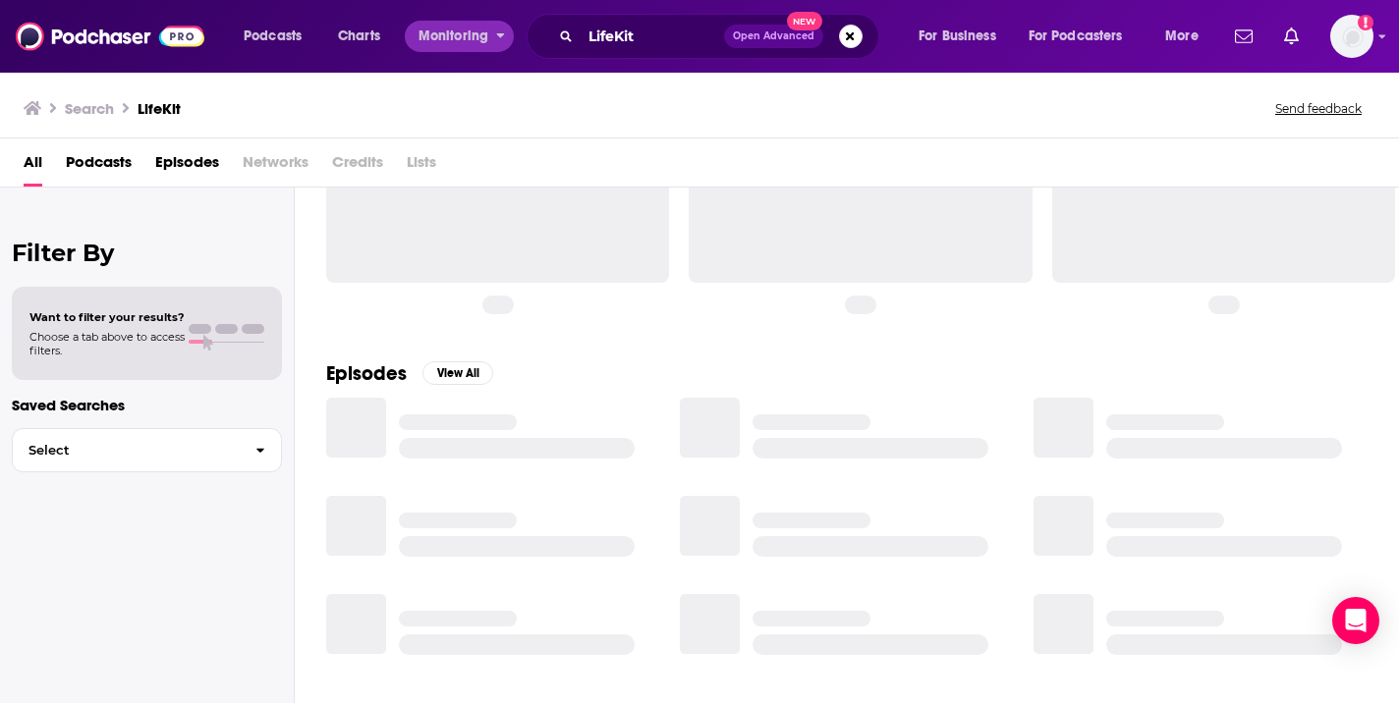
scroll to position [66, 0]
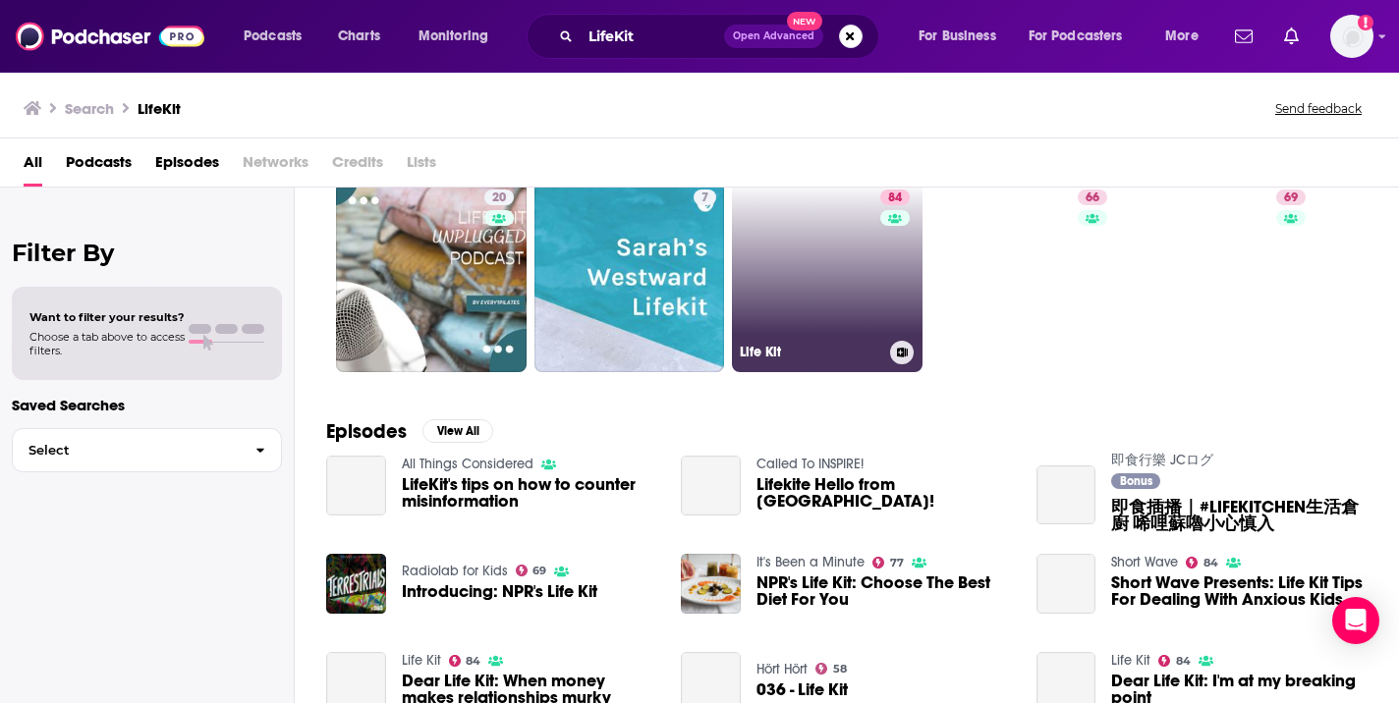
click at [779, 273] on link "84 Life Kit" at bounding box center [827, 277] width 191 height 191
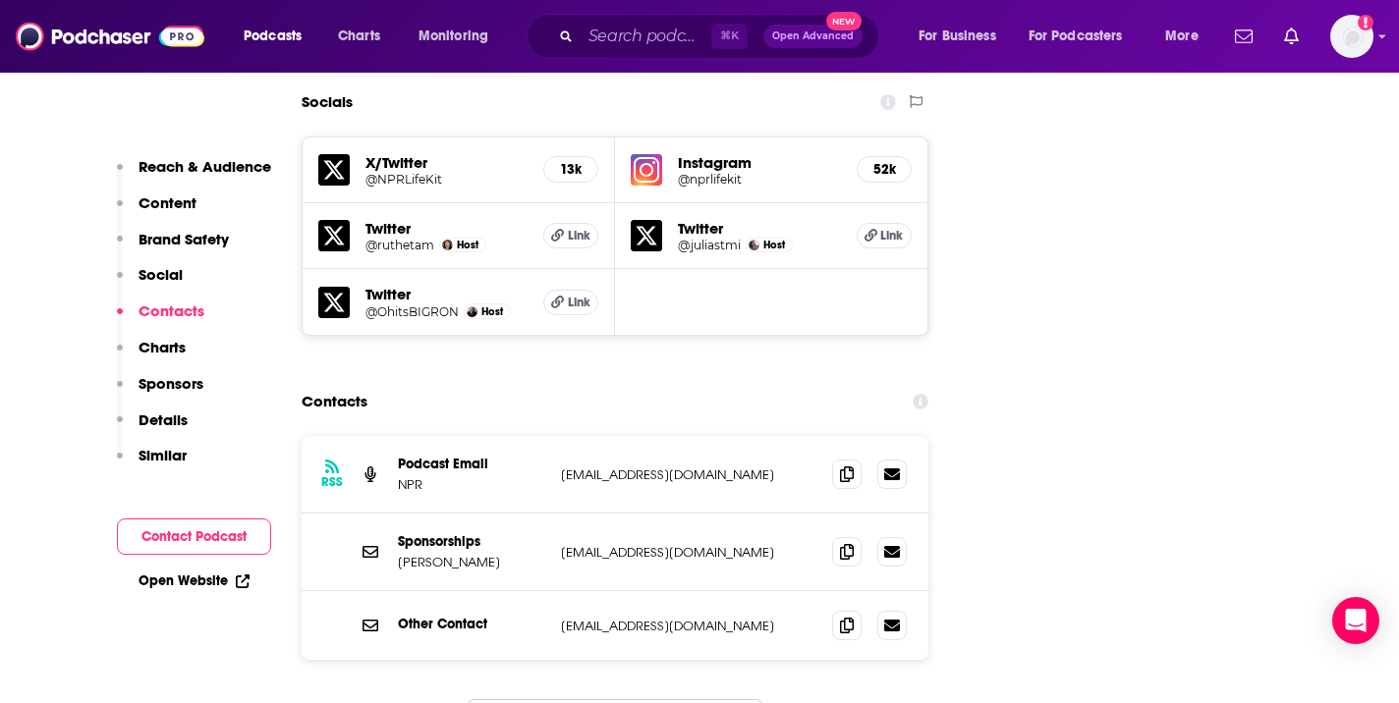
scroll to position [2264, 0]
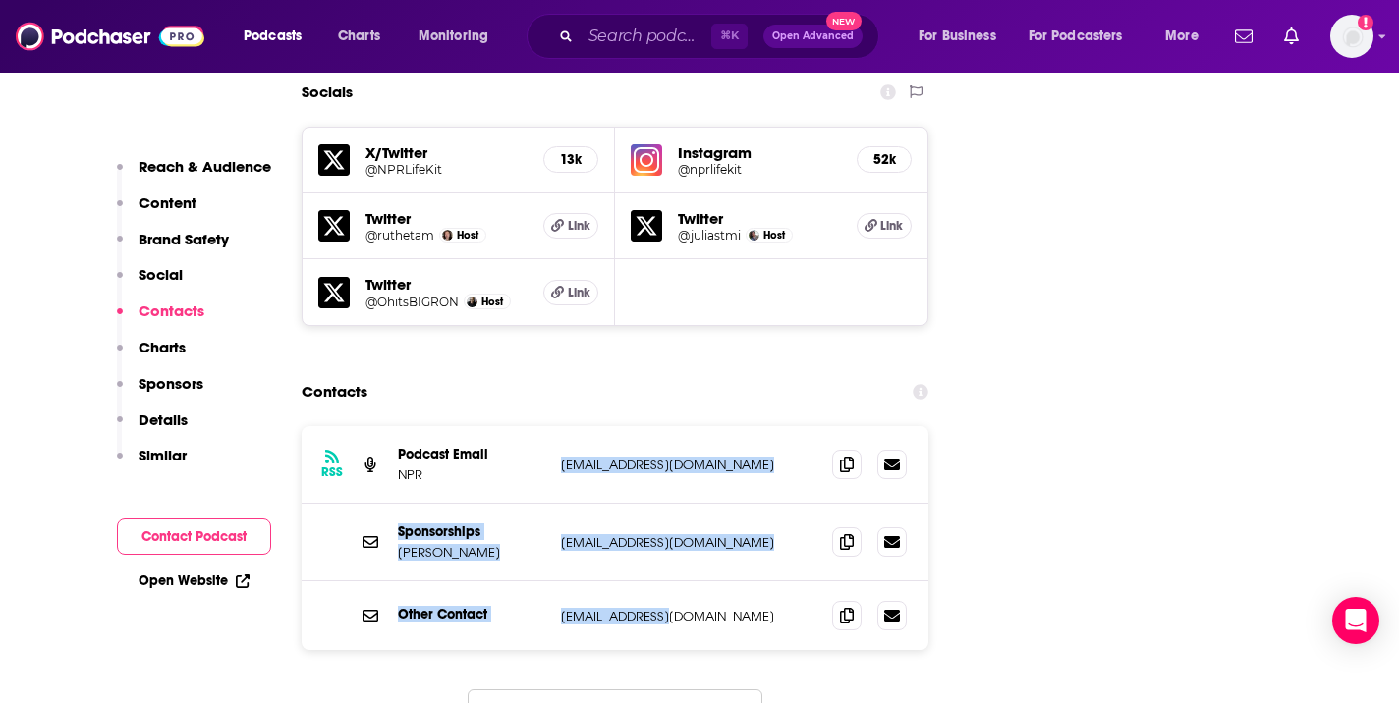
copy div "PodCasts@npr.org PodCasts@npr.org Sponsorships Scott Davis SMDavis@npr.org SMDa…"
drag, startPoint x: 554, startPoint y: 341, endPoint x: 706, endPoint y: 523, distance: 237.1
click at [706, 523] on div "RSS Podcast Email NPR PodCasts@npr.org PodCasts@npr.org Sponsorships Scott Davi…" at bounding box center [615, 538] width 627 height 224
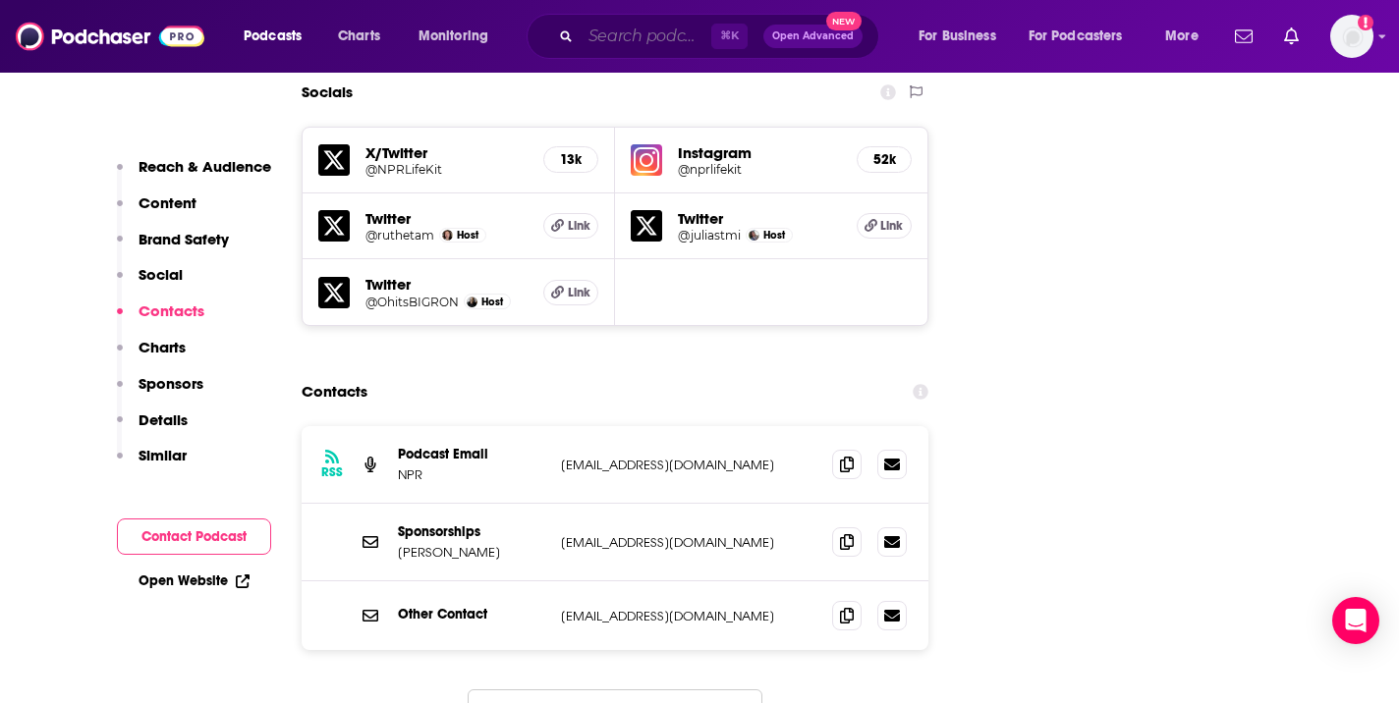
click at [656, 31] on input "Search podcasts, credits, & more..." at bounding box center [645, 36] width 131 height 31
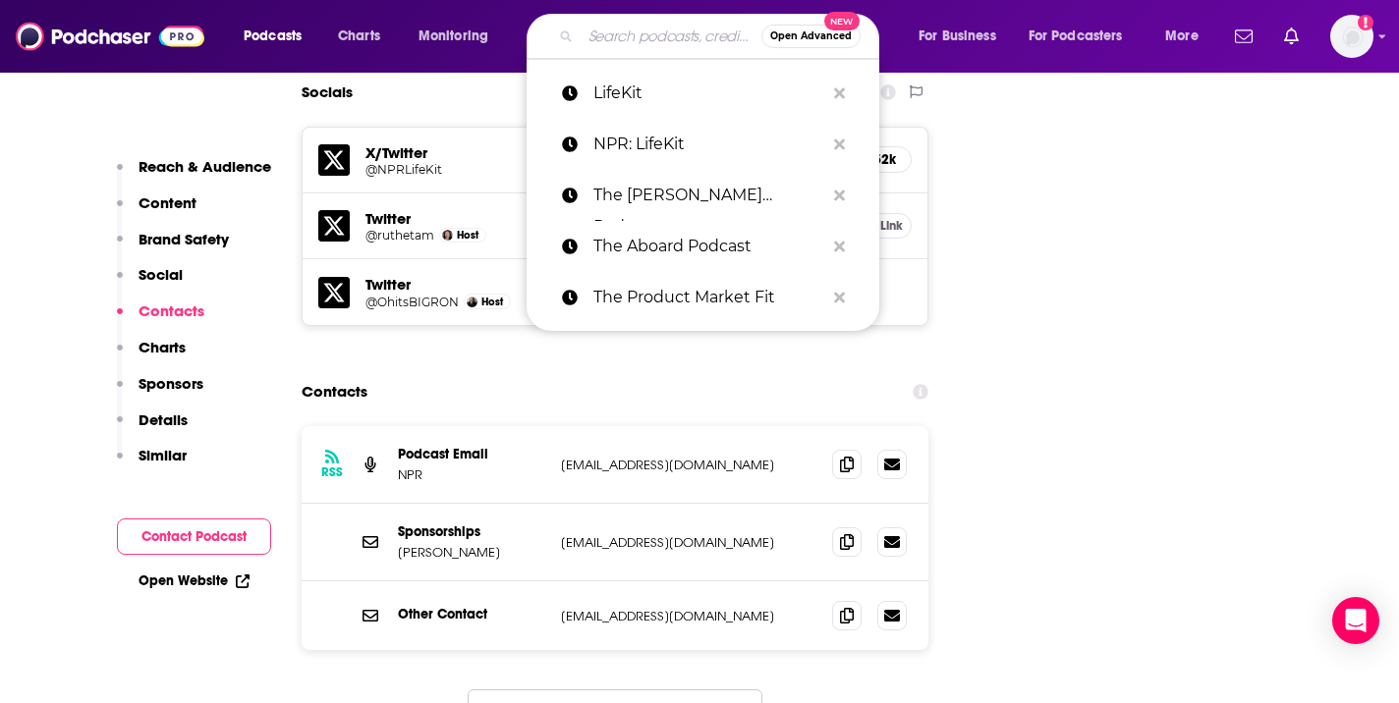
paste input "Your Parenting Mojo"
type input "Your Parenting Mojo"
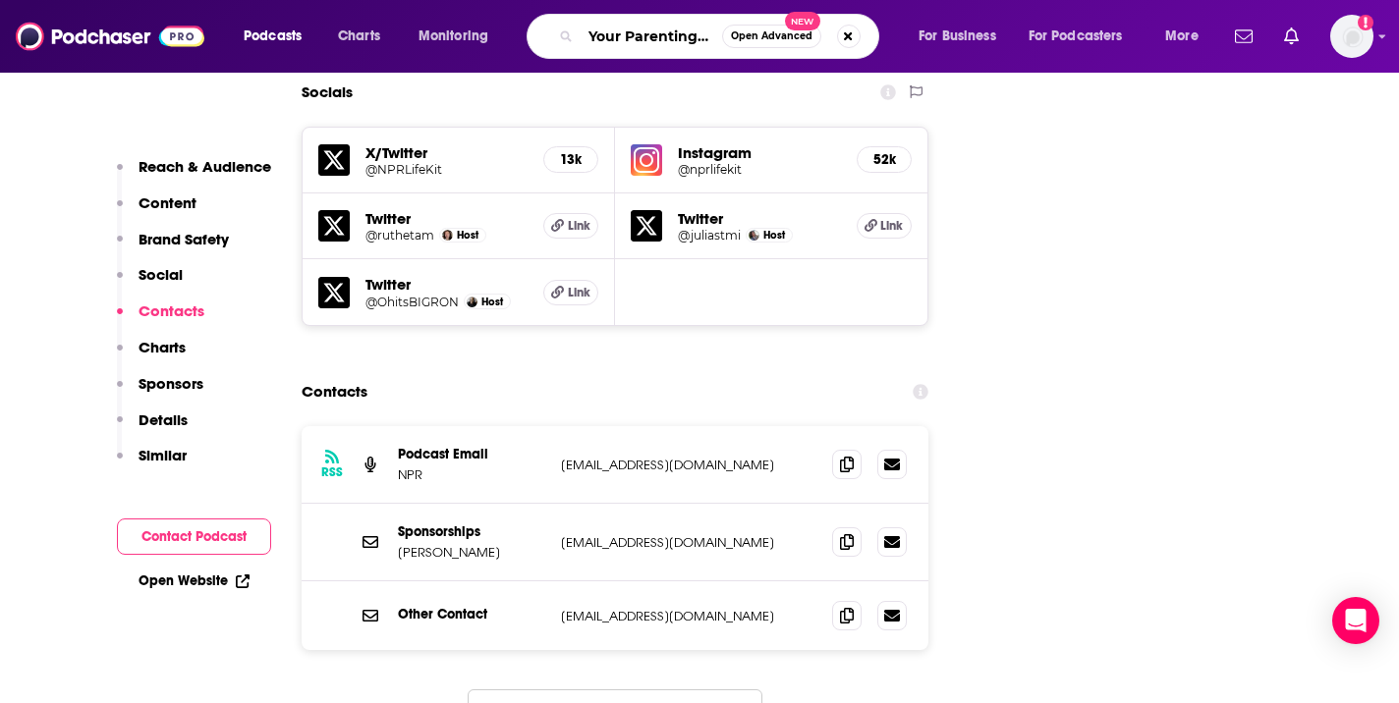
scroll to position [0, 24]
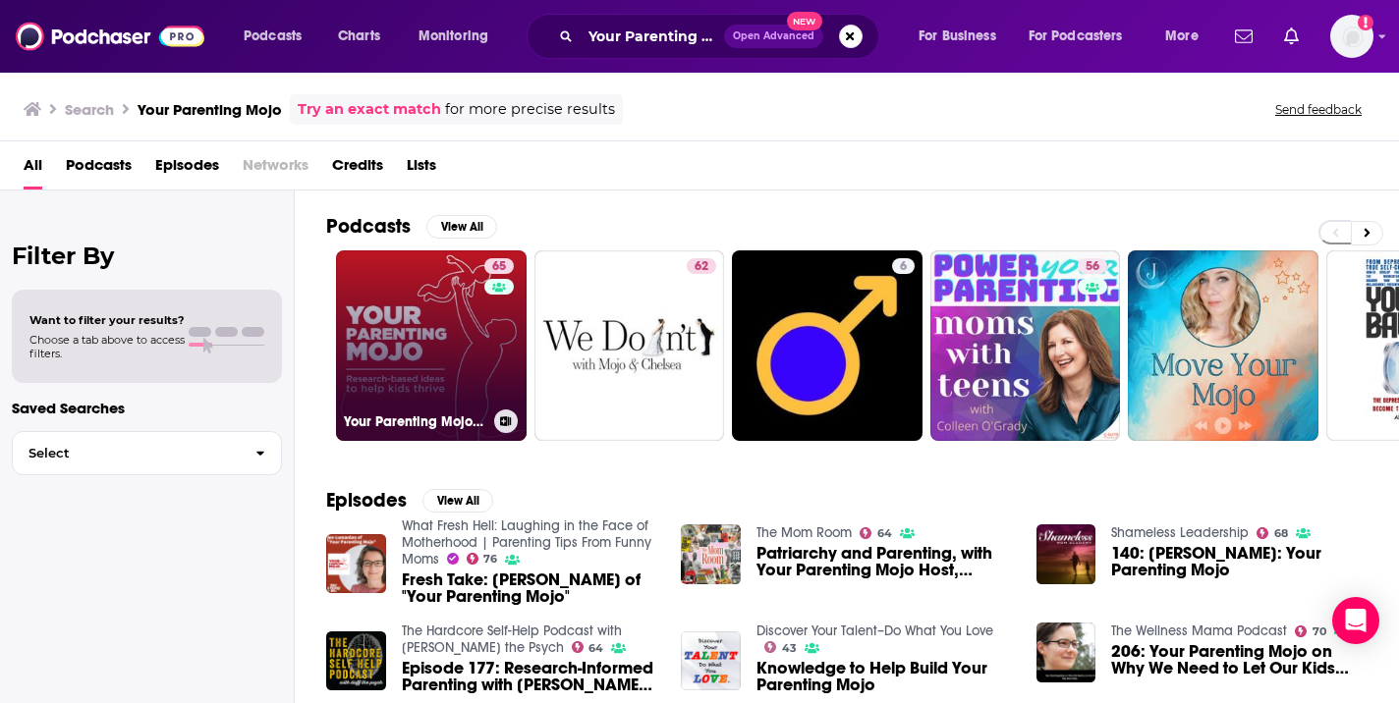
click at [417, 326] on link "65 Your Parenting Mojo - Respectful, research-based parenting ideas to help kid…" at bounding box center [431, 345] width 191 height 191
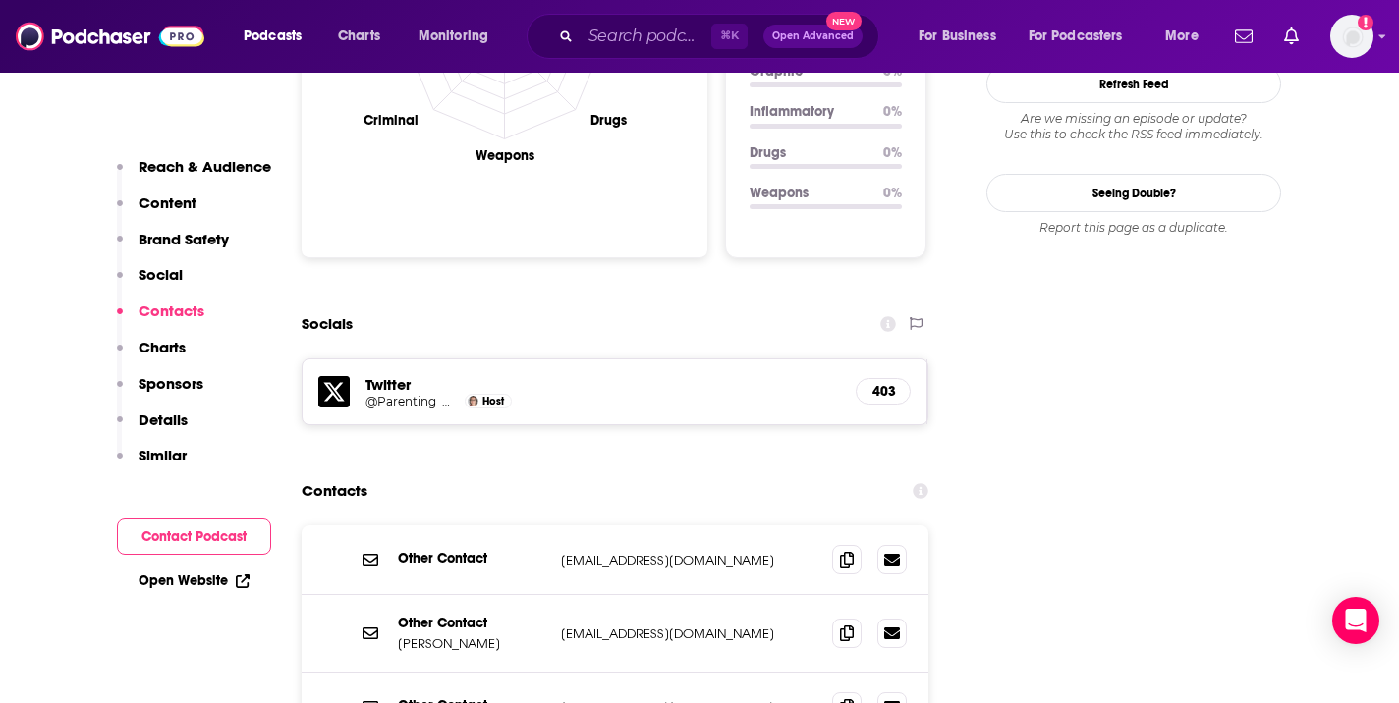
scroll to position [2265, 0]
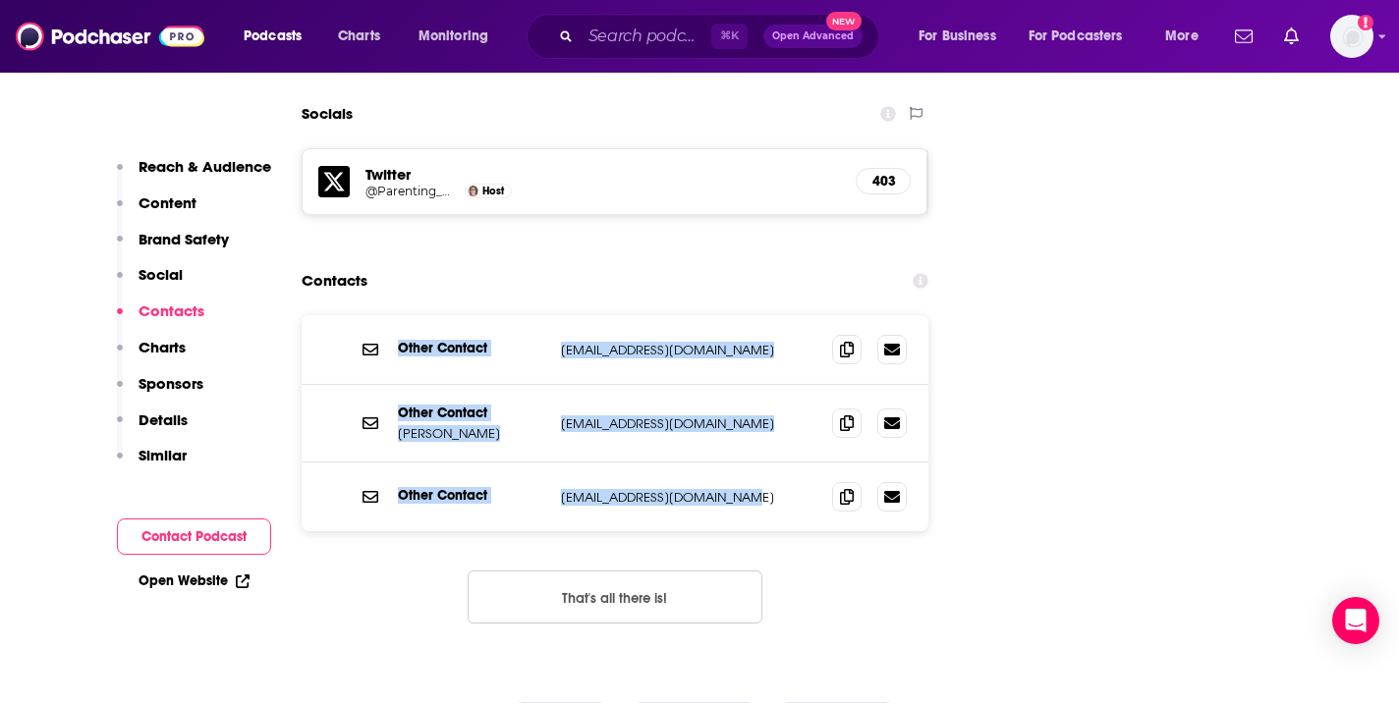
copy div "Other Contact support@yourparentingmojo.com support@yourparentingmojo.com Other…"
drag, startPoint x: 779, startPoint y: 404, endPoint x: 354, endPoint y: 267, distance: 446.7
click at [354, 315] on div "Other Contact support@yourparentingmojo.com support@yourparentingmojo.com Other…" at bounding box center [615, 423] width 627 height 216
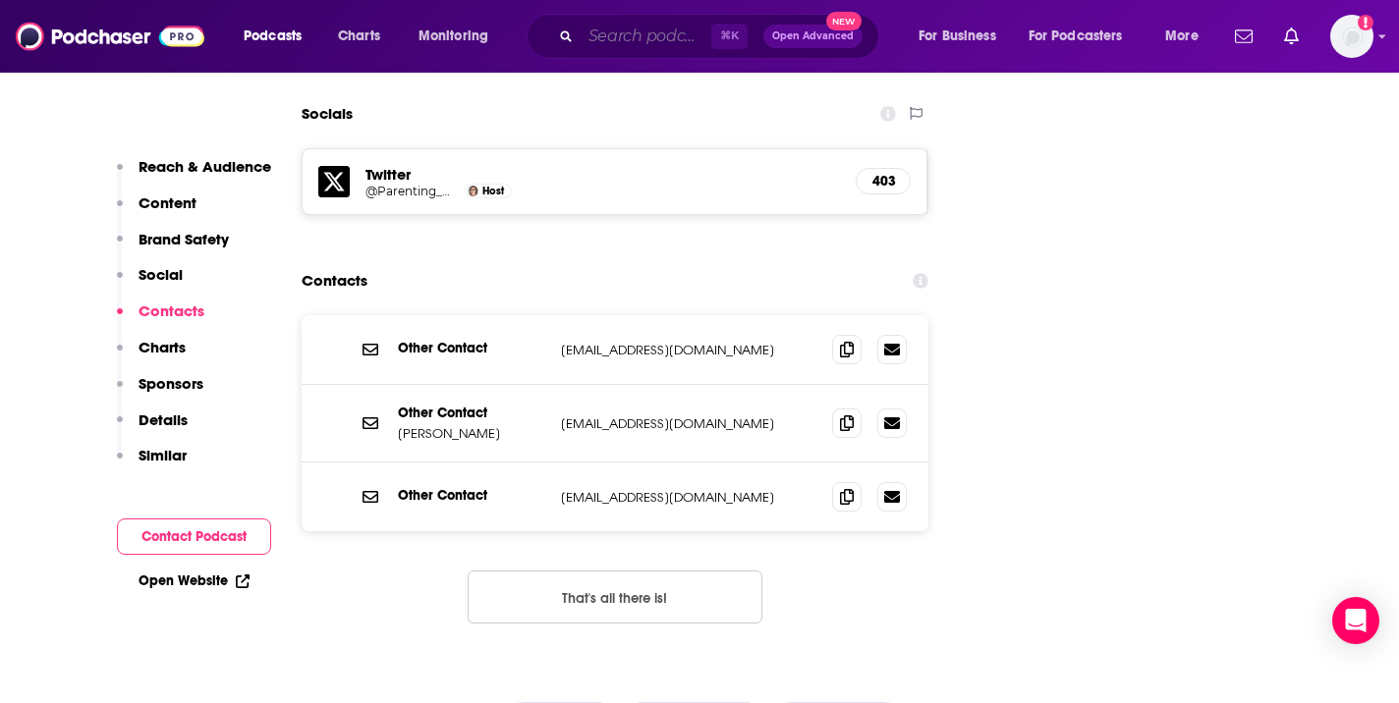
click at [644, 43] on input "Search podcasts, credits, & more..." at bounding box center [645, 36] width 131 height 31
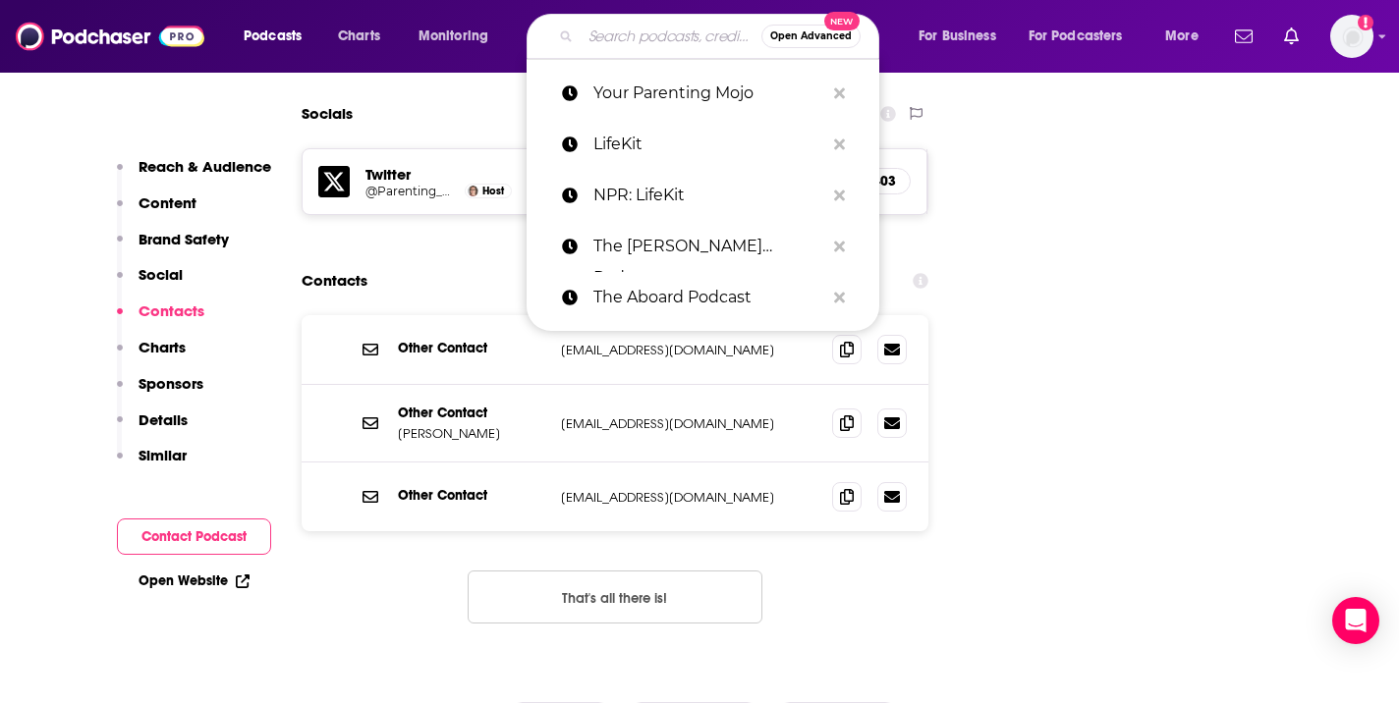
paste input "Mindful Mama: Raising Kind, Confident Kids Without Losing"
type input "Mindful Mama: Raising Kind, Confident Kids Without Losing"
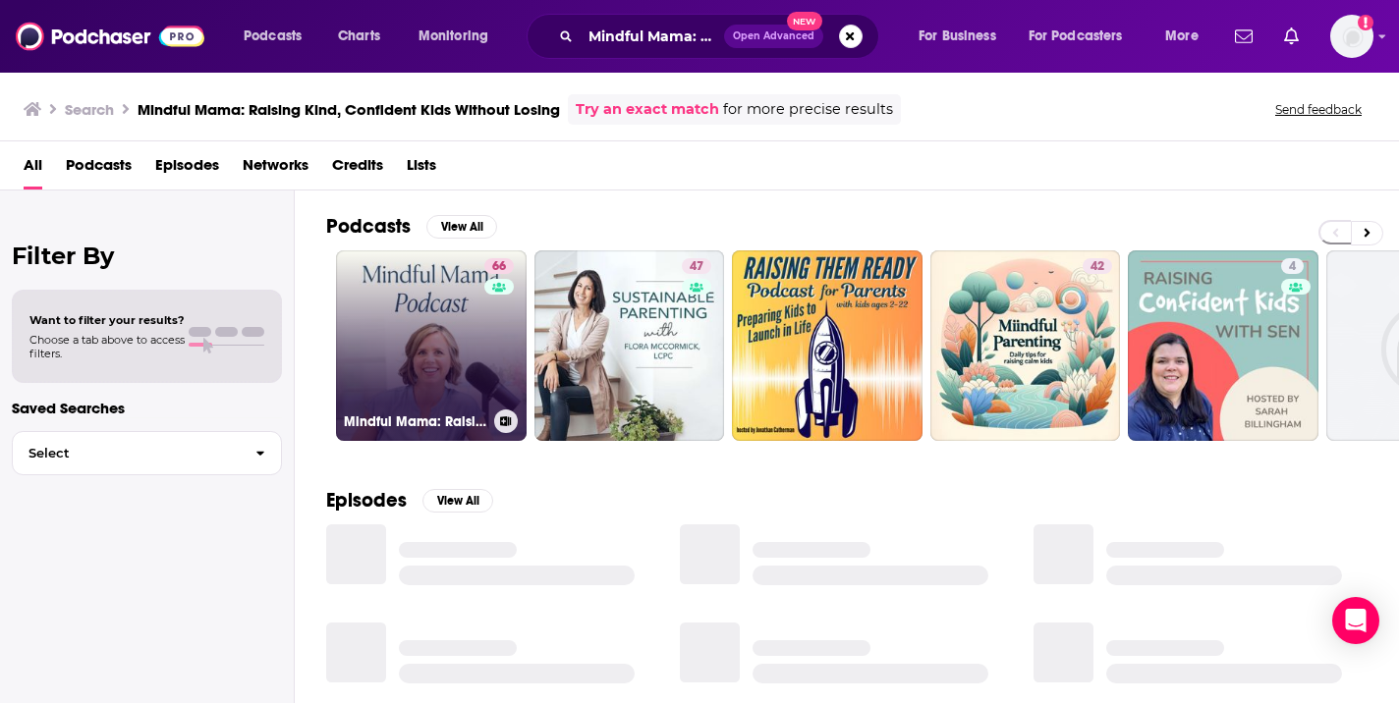
click at [481, 328] on link "66 Mindful Mama: Raising Kind, Confident Kids Without Losing Your Cool | Parent…" at bounding box center [431, 345] width 191 height 191
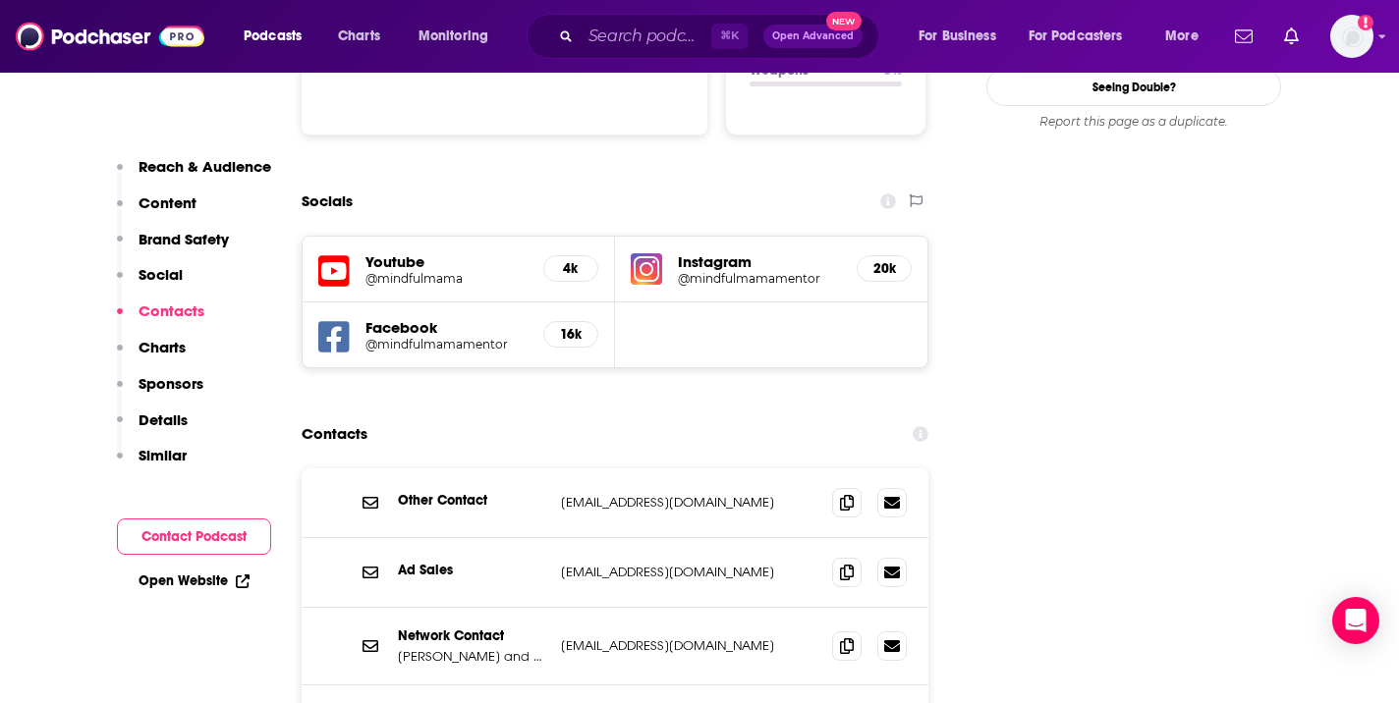
scroll to position [2358, 0]
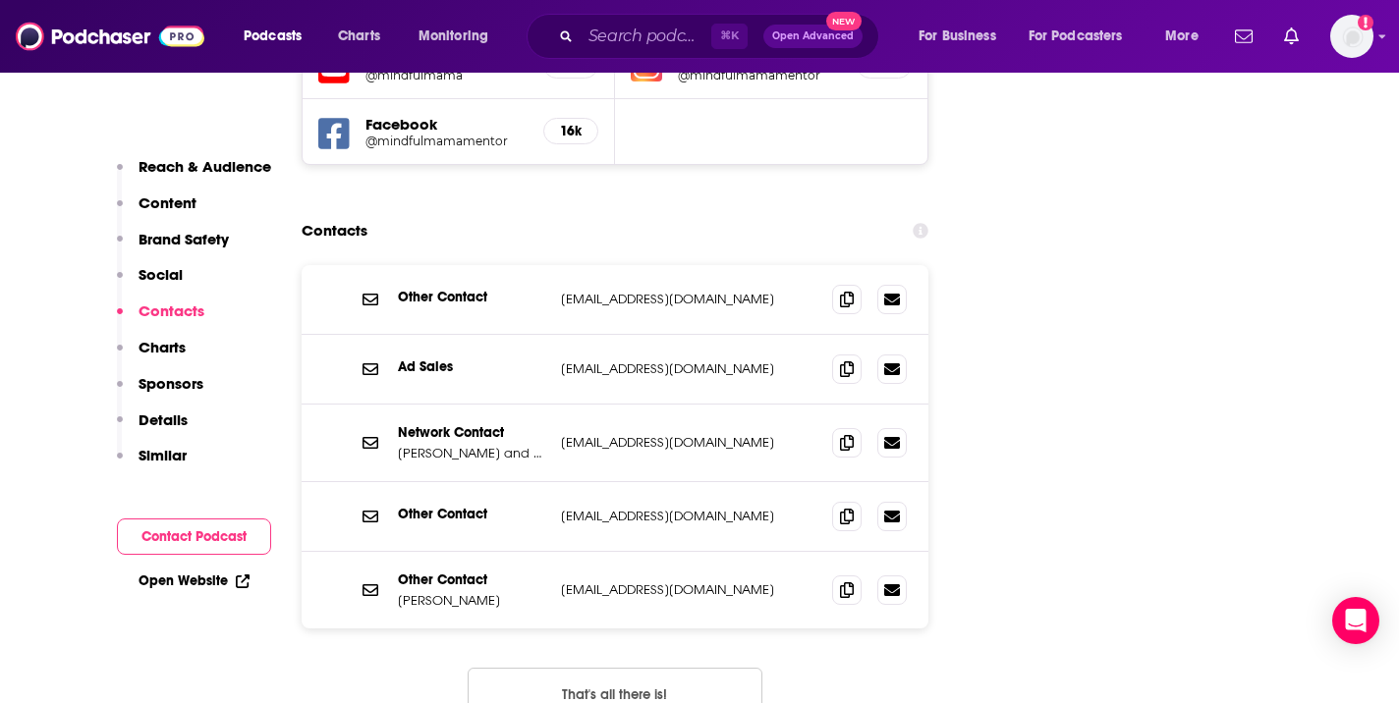
click at [555, 405] on div "Network Contact Matt and McKinley Breen contact@airwavemedia.com contact@airwav…" at bounding box center [615, 444] width 627 height 78
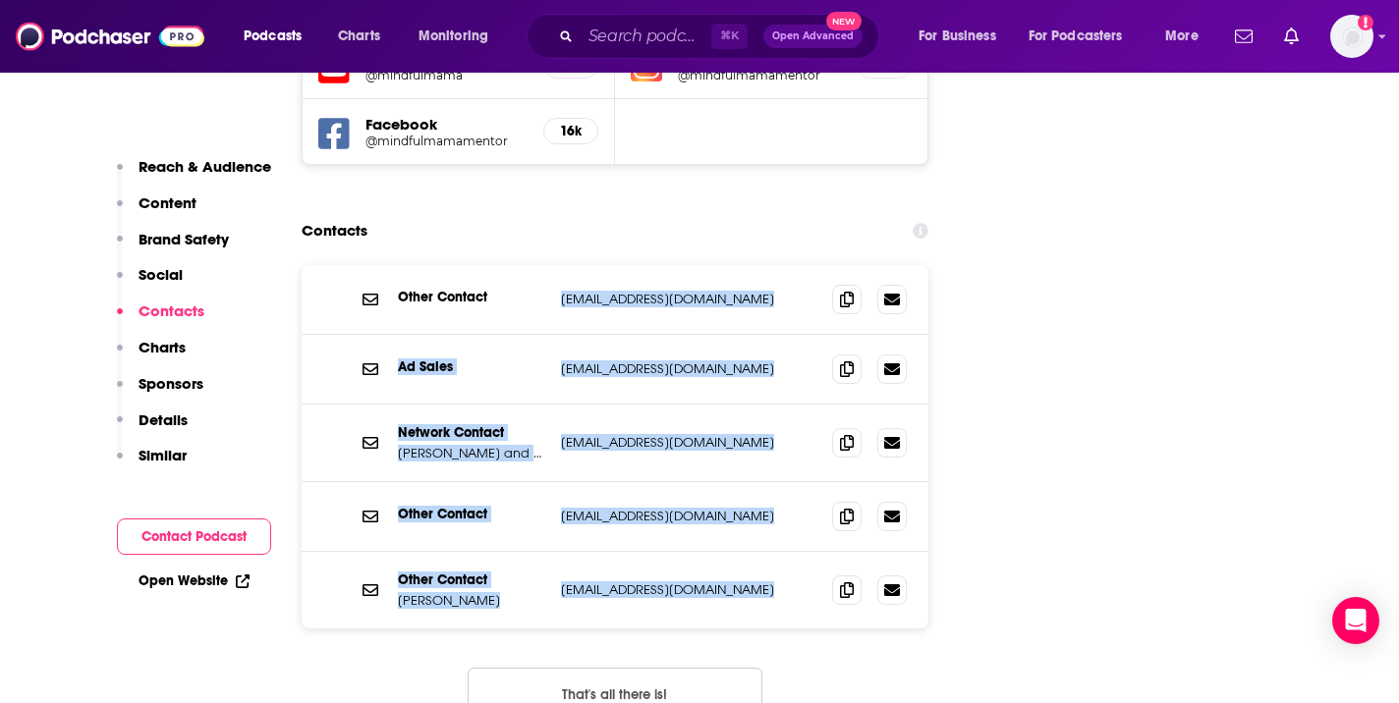
drag, startPoint x: 811, startPoint y: 530, endPoint x: 516, endPoint y: 250, distance: 407.1
click at [516, 265] on div "Other Contact support@mindfulmamamentor.com support@mindfulmamamentor.com Ad Sa…" at bounding box center [615, 446] width 627 height 363
click at [516, 265] on div "Other Contact support@mindfulmamamentor.com support@mindfulmamamentor.com" at bounding box center [615, 300] width 627 height 70
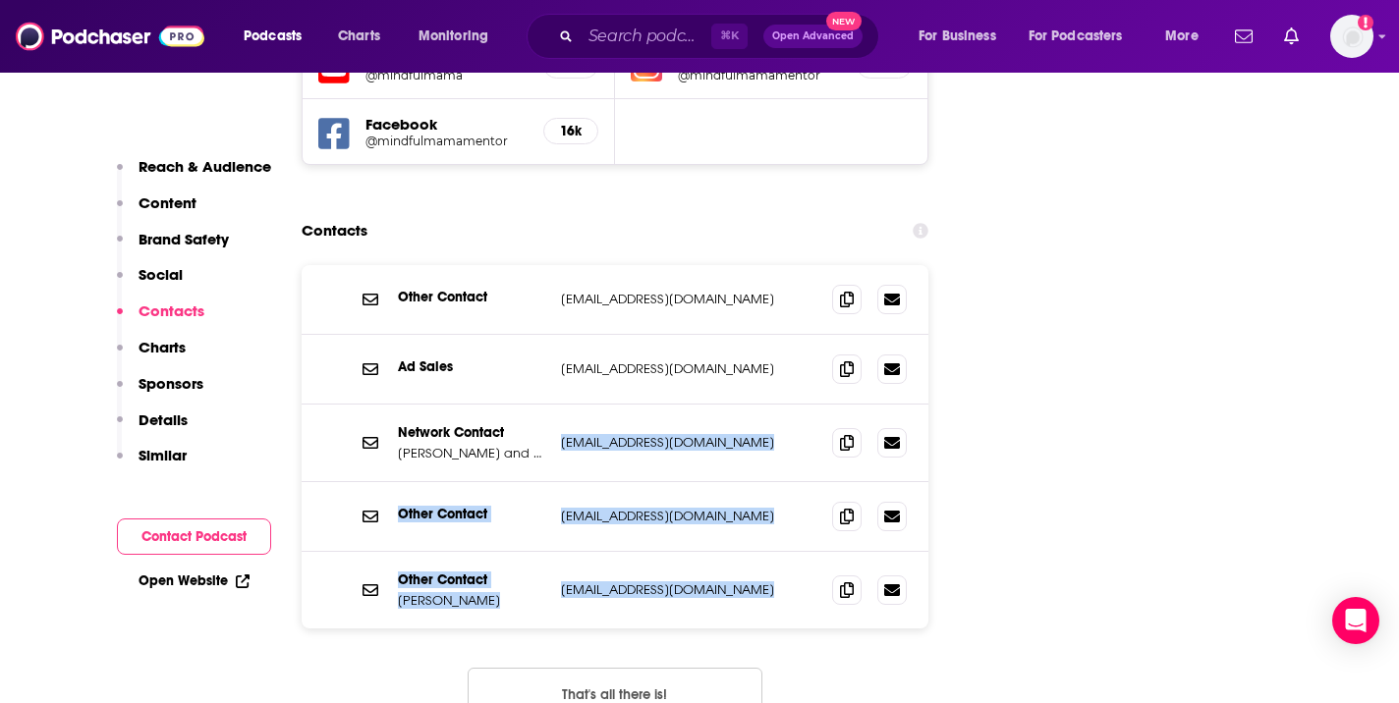
copy div "contact@airwavemedia.com contact@airwavemedia.com Other Contact all@mindfulmama…"
drag, startPoint x: 798, startPoint y: 524, endPoint x: 552, endPoint y: 370, distance: 290.0
click at [552, 370] on div "Other Contact support@mindfulmamamentor.com support@mindfulmamamentor.com Ad Sa…" at bounding box center [615, 446] width 627 height 363
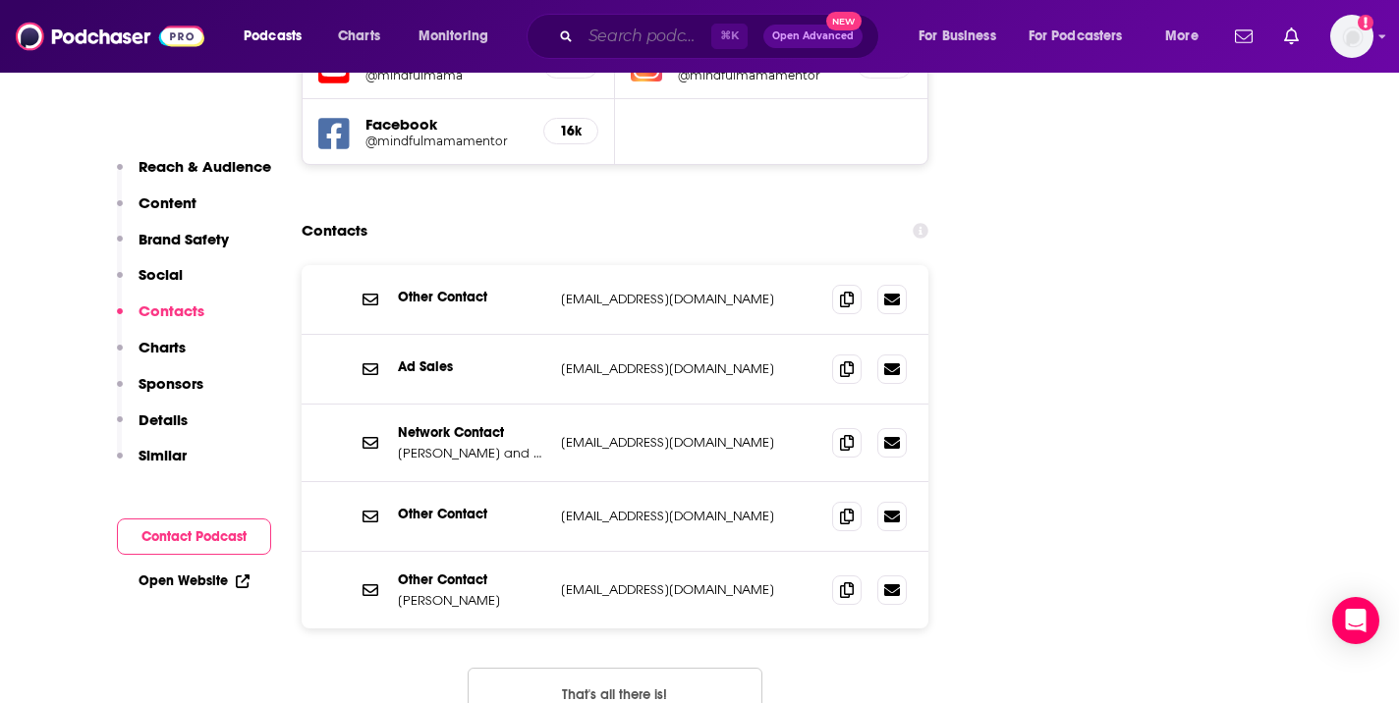
click at [593, 34] on input "Search podcasts, credits, & more..." at bounding box center [645, 36] width 131 height 31
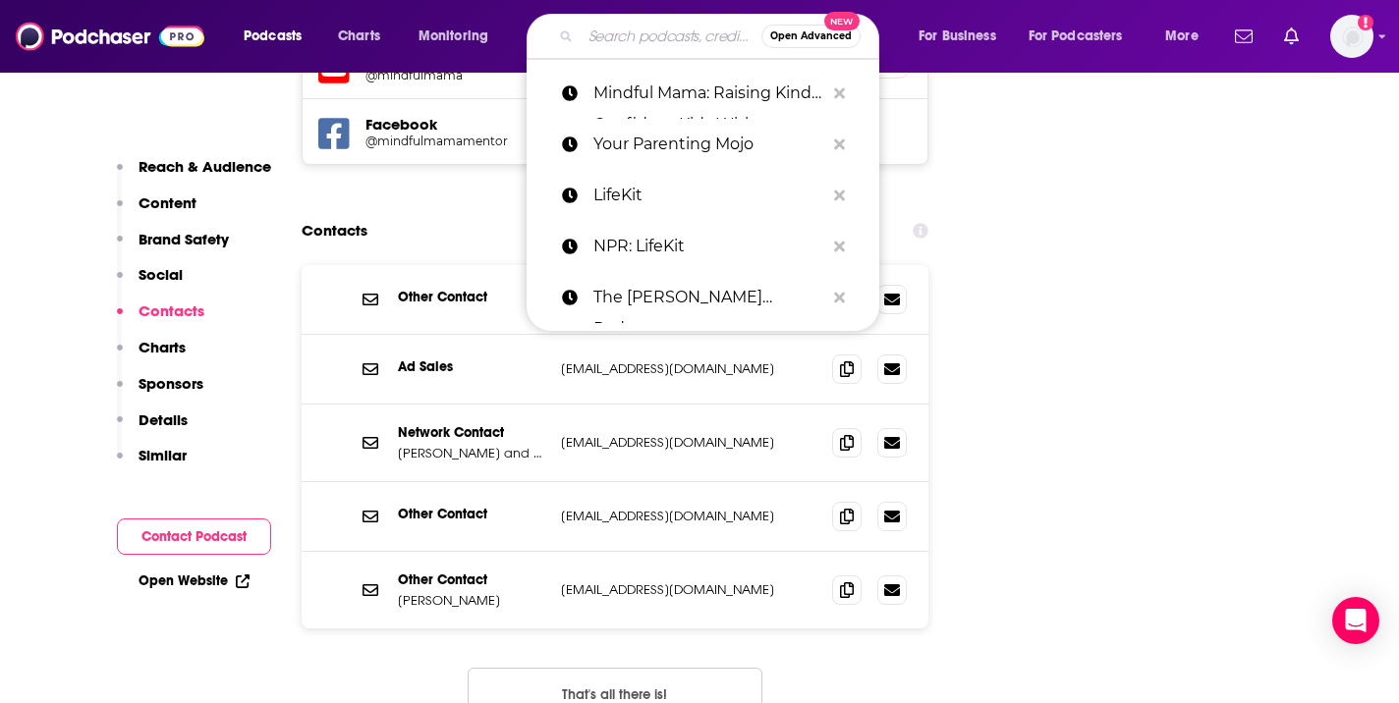
paste input "The Child Psych Podcast"
type input "The Child Psych Podcast"
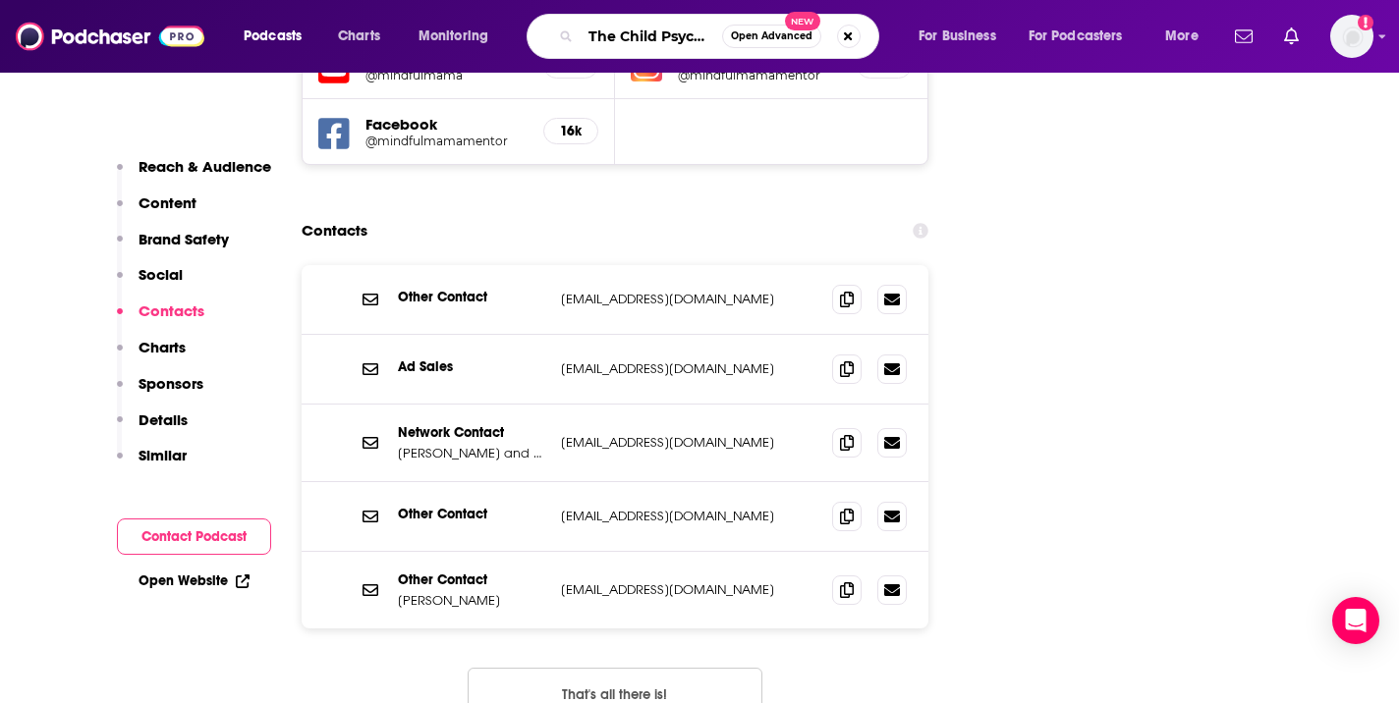
scroll to position [0, 53]
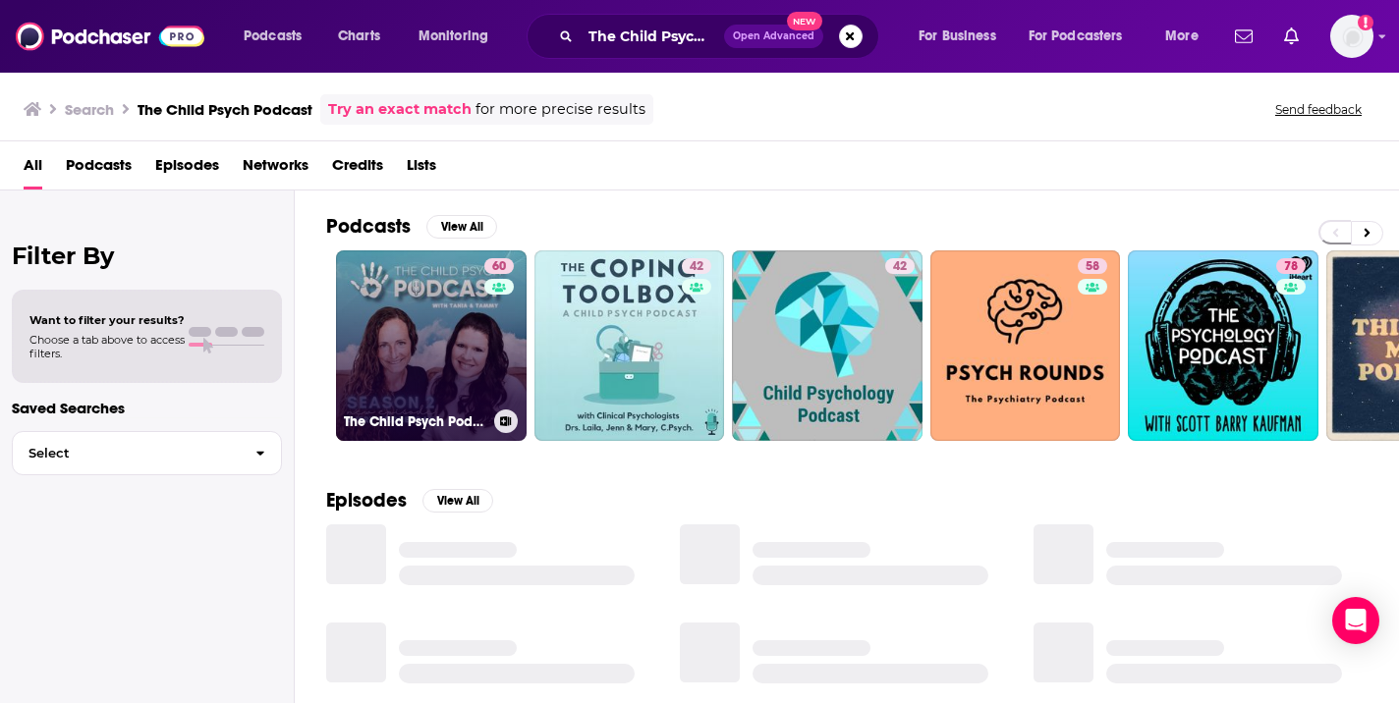
click at [409, 352] on link "60 The Child Psych Podcast" at bounding box center [431, 345] width 191 height 191
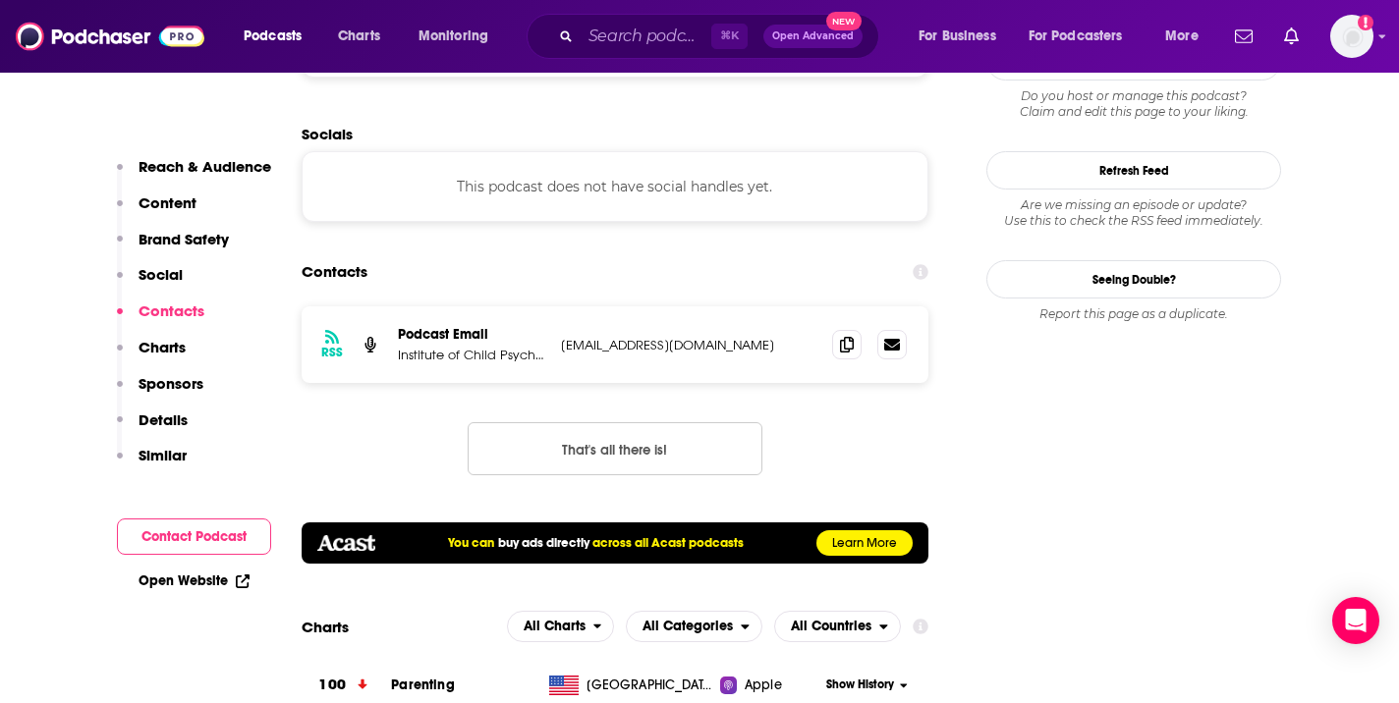
scroll to position [1972, 0]
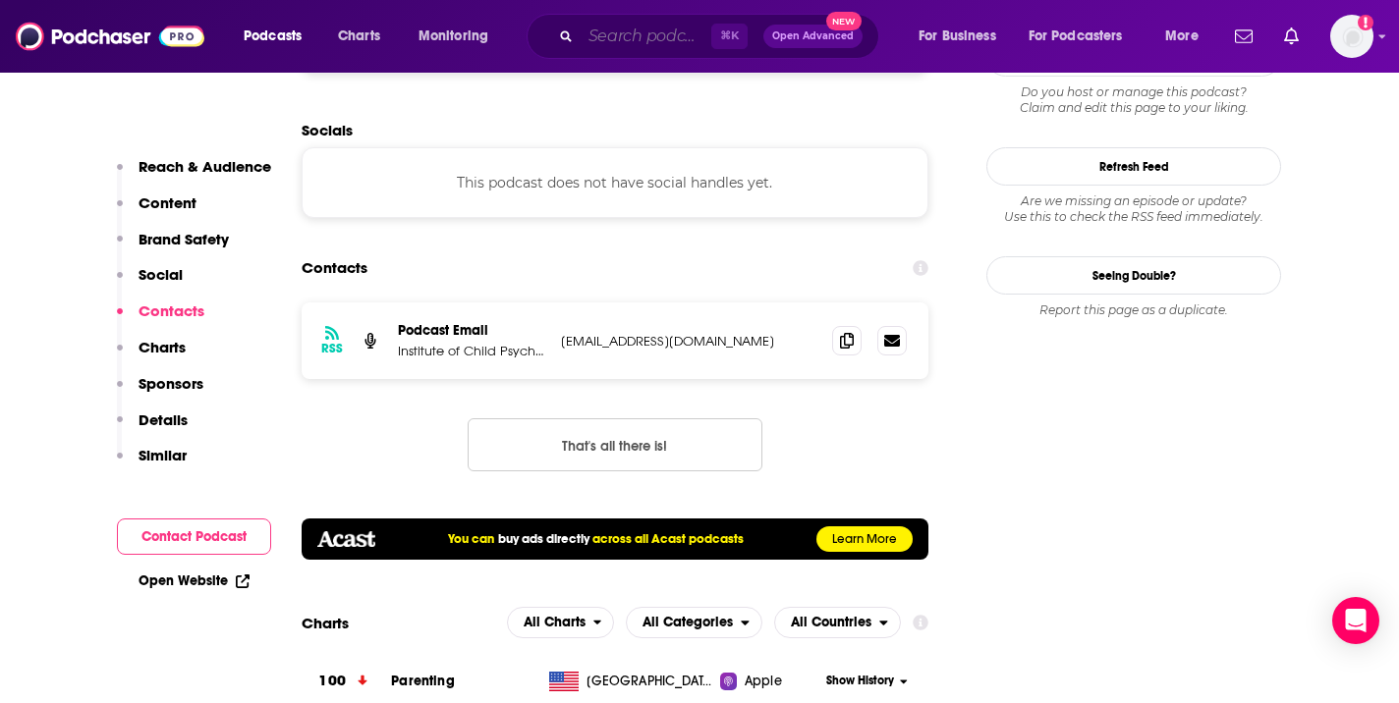
click at [644, 25] on input "Search podcasts, credits, & more..." at bounding box center [645, 36] width 131 height 31
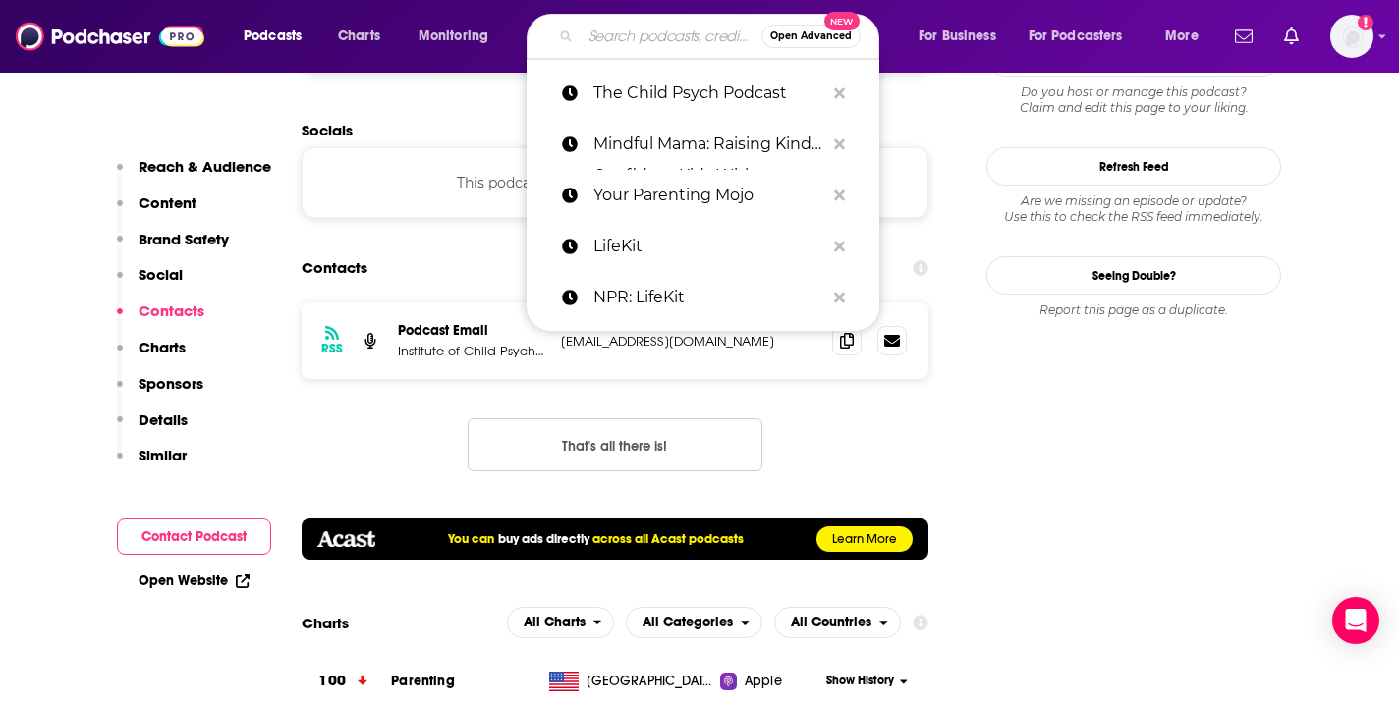
paste input "Power Your Parenting: Moms With Teens"
type input "Power Your Parenting: Moms With Teens"
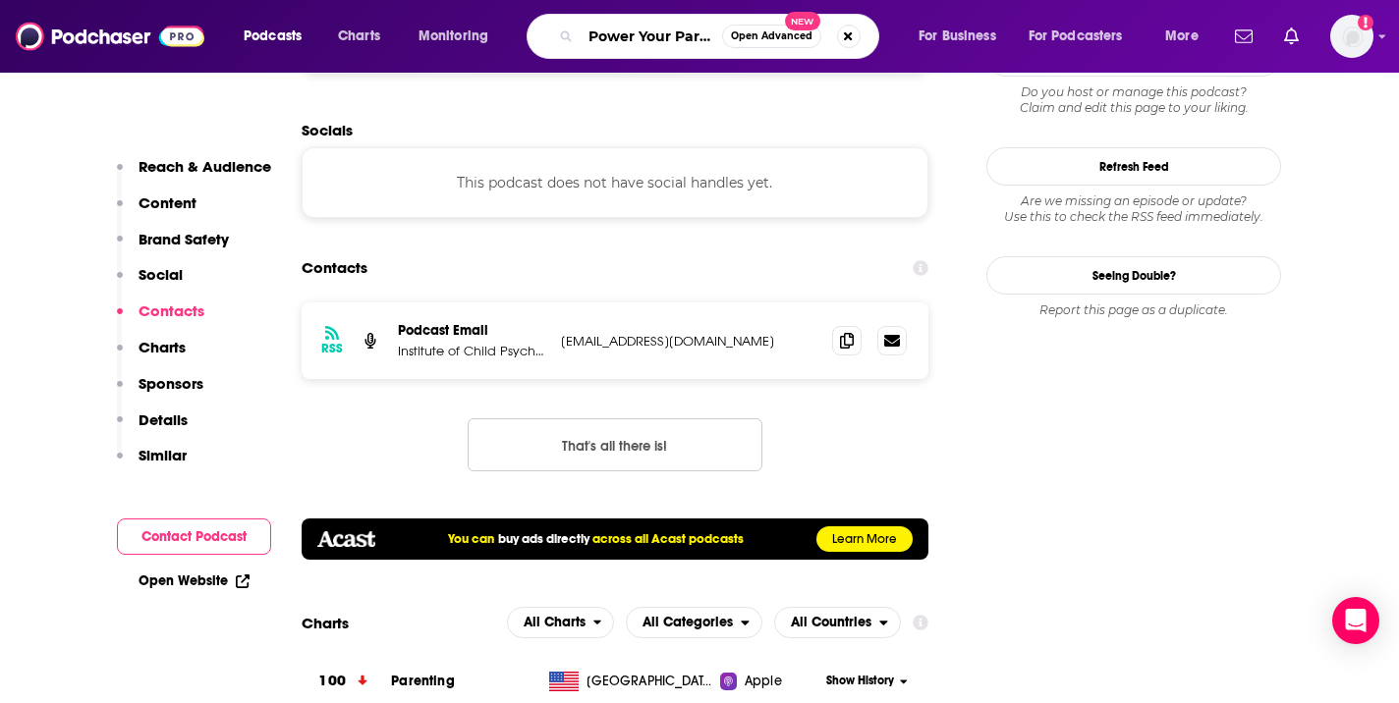
scroll to position [0, 171]
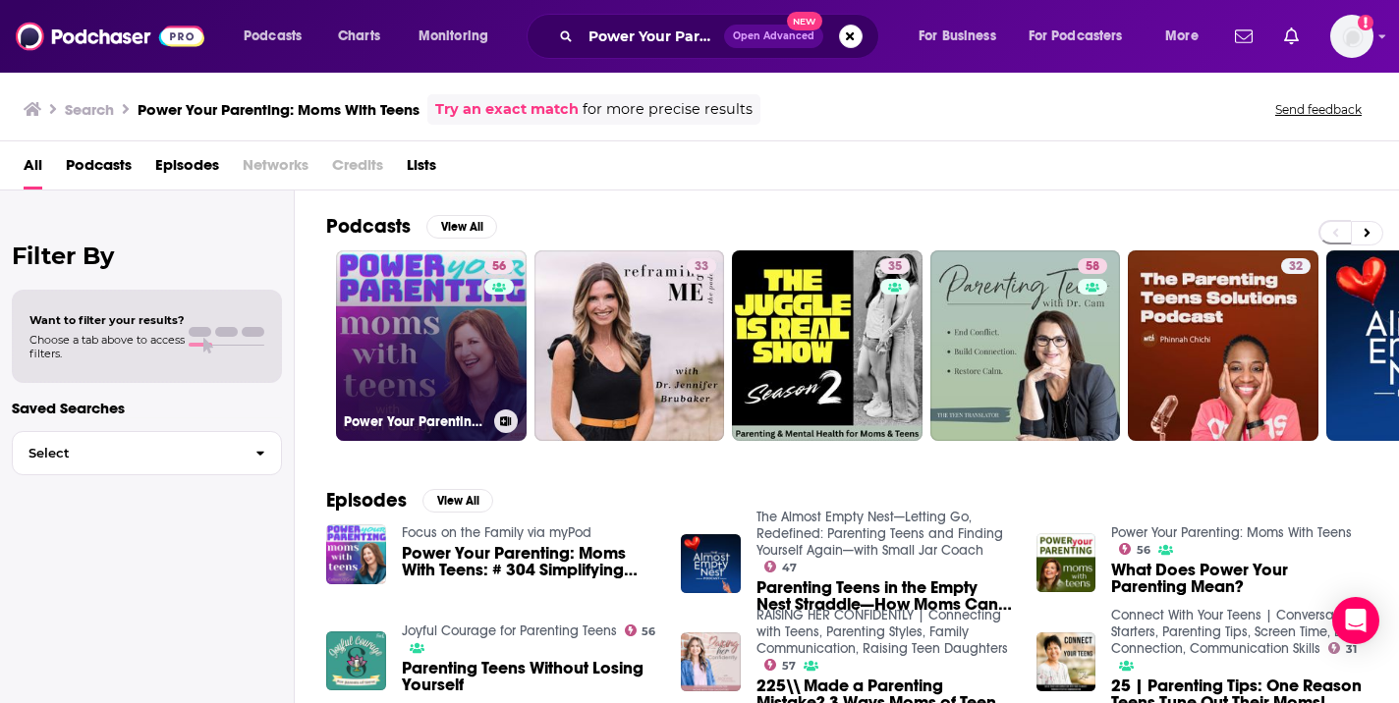
click at [469, 362] on link "56 Power Your Parenting: Moms With Teens" at bounding box center [431, 345] width 191 height 191
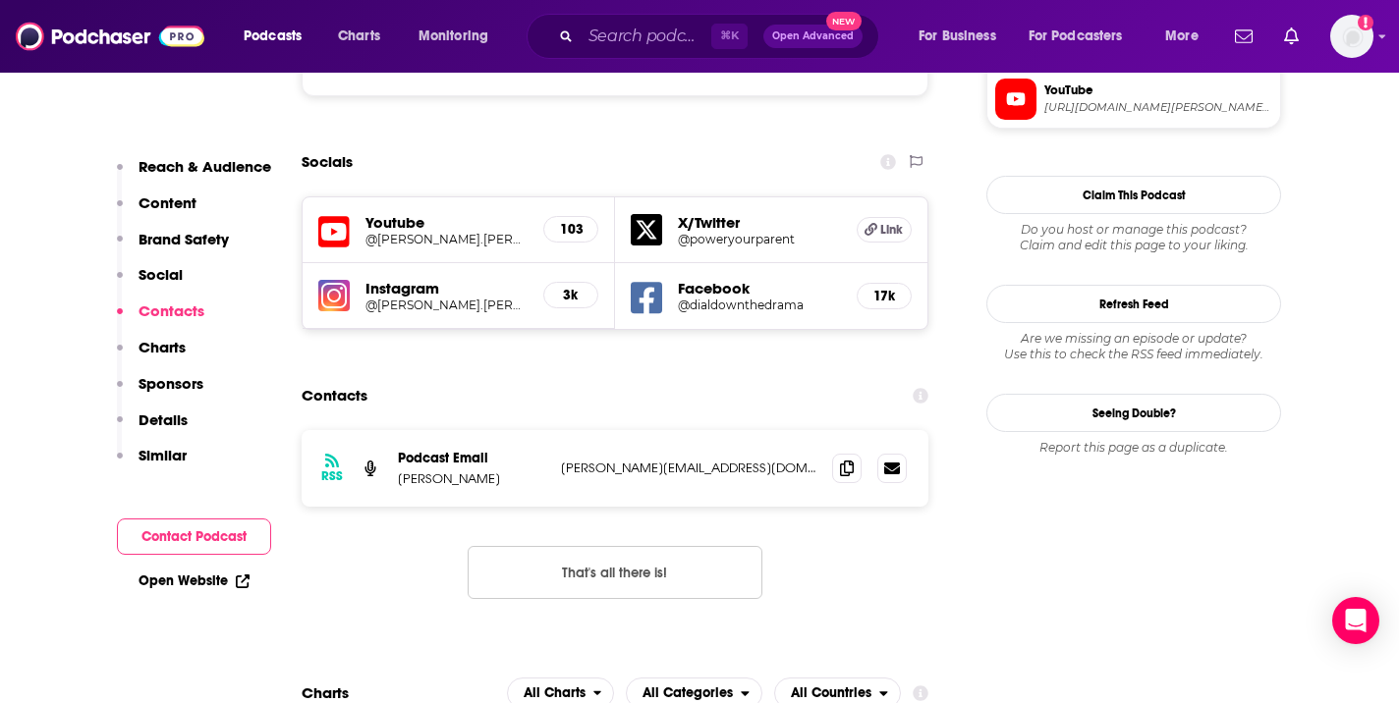
scroll to position [1988, 0]
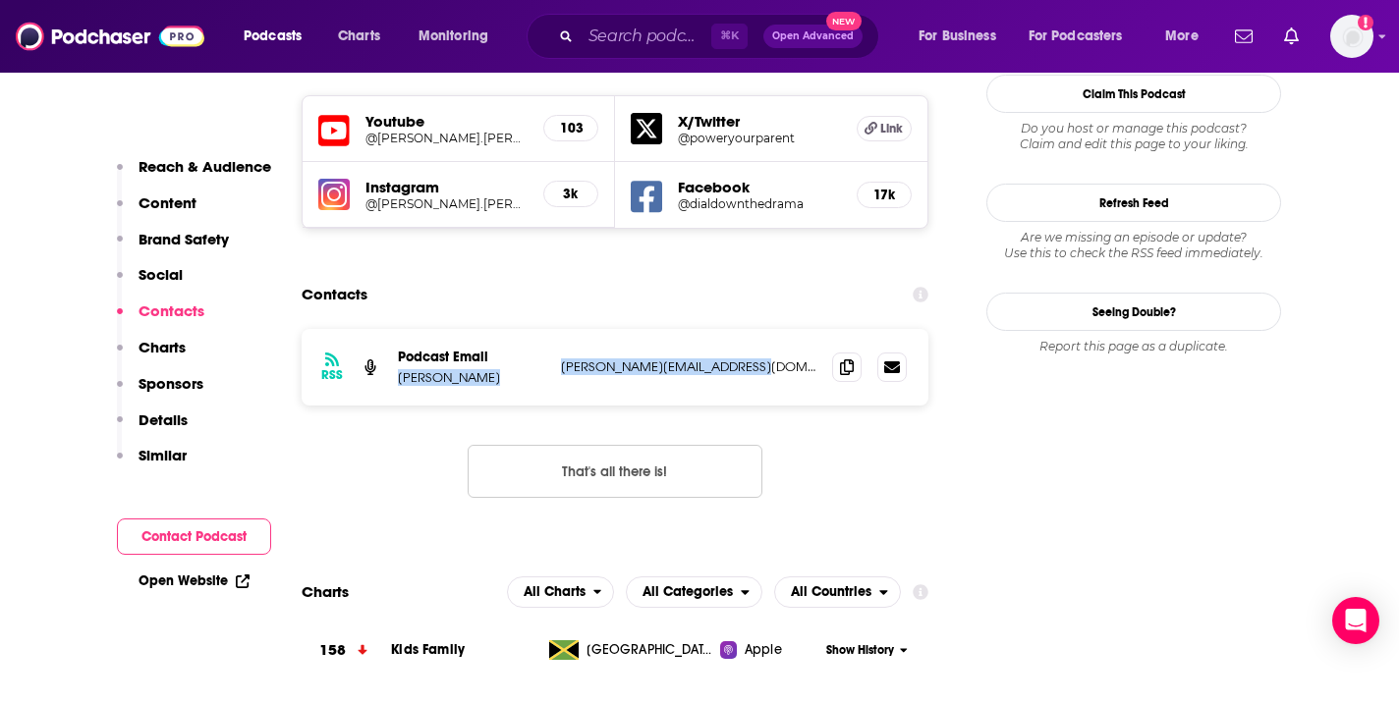
copy div "Colleen O'Grady colleen@dialdownthedrama.com"
drag, startPoint x: 771, startPoint y: 249, endPoint x: 394, endPoint y: 253, distance: 377.2
click at [394, 329] on div "RSS Podcast Email Colleen O'Grady colleen@dialdownthedrama.com colleen@dialdown…" at bounding box center [615, 367] width 627 height 77
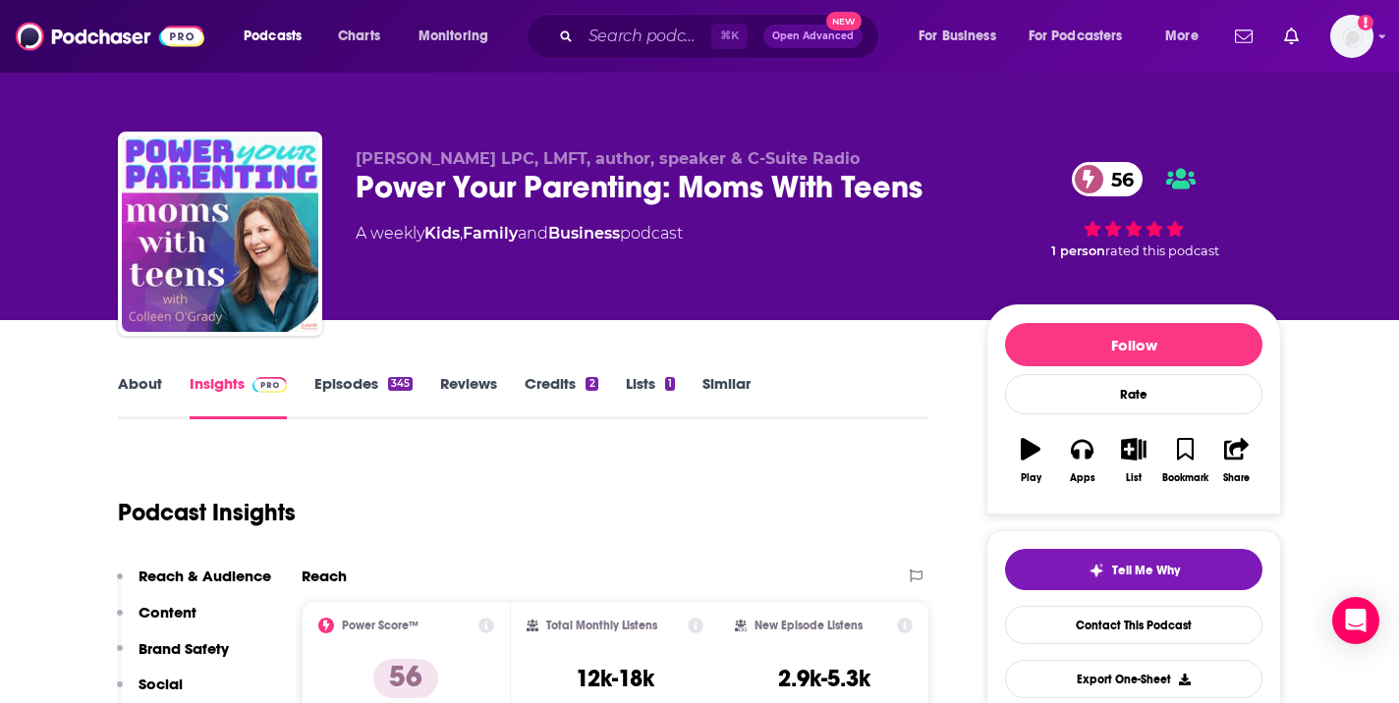
scroll to position [39, 0]
